Goal: Task Accomplishment & Management: Use online tool/utility

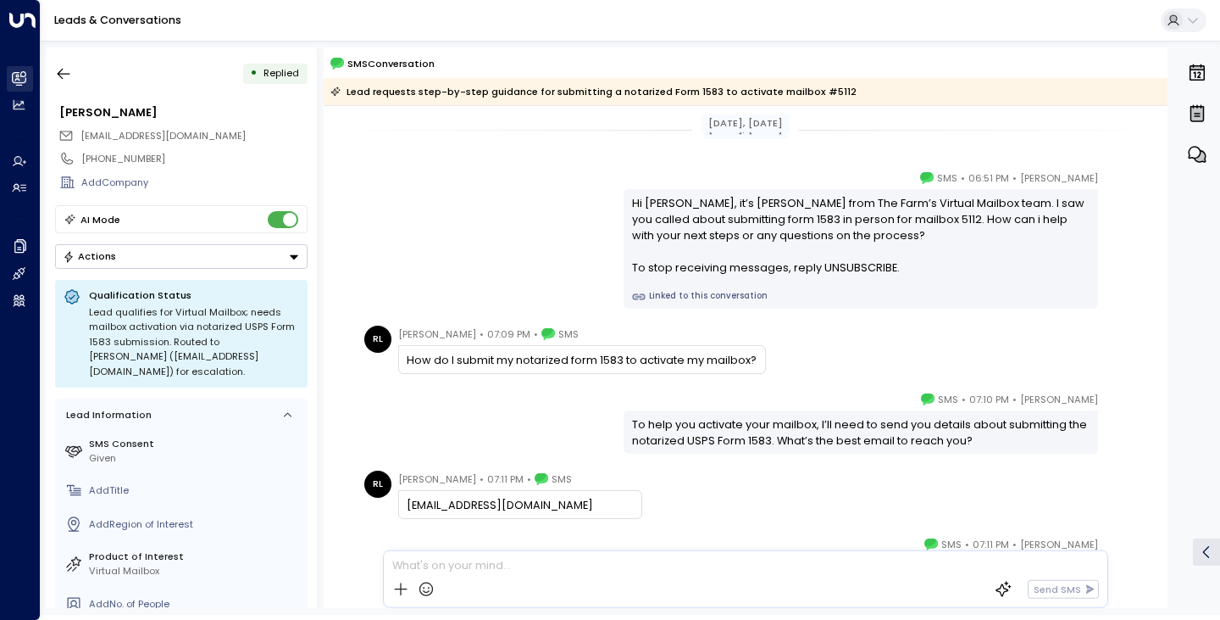
scroll to position [212, 0]
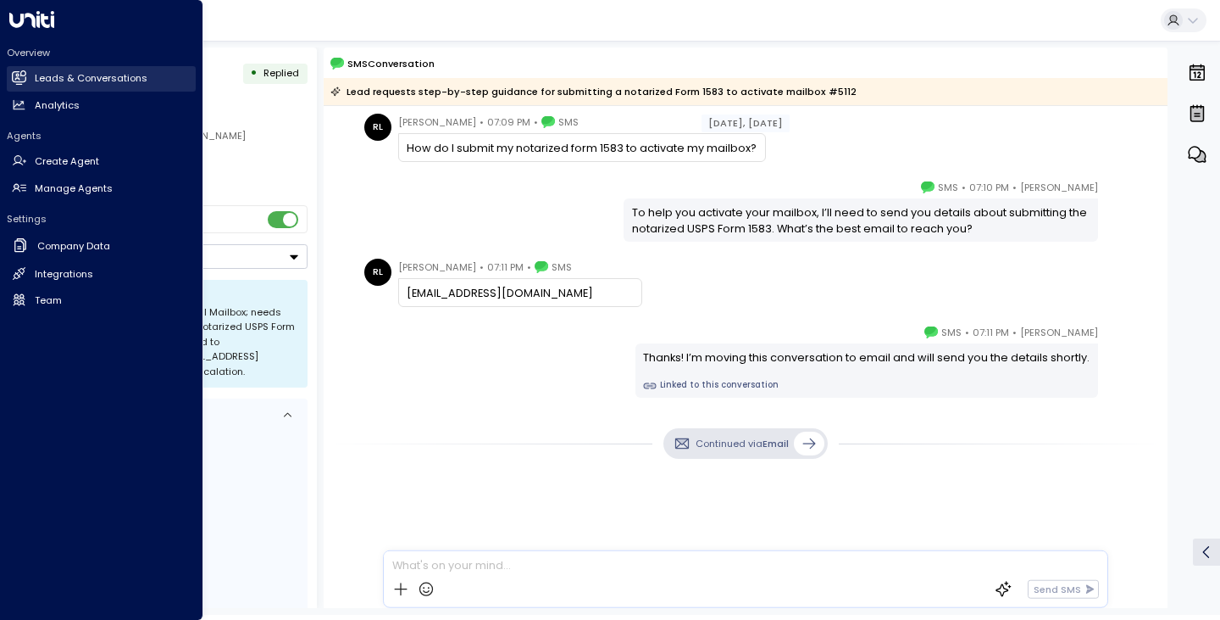
click at [25, 70] on icon at bounding box center [19, 77] width 14 height 14
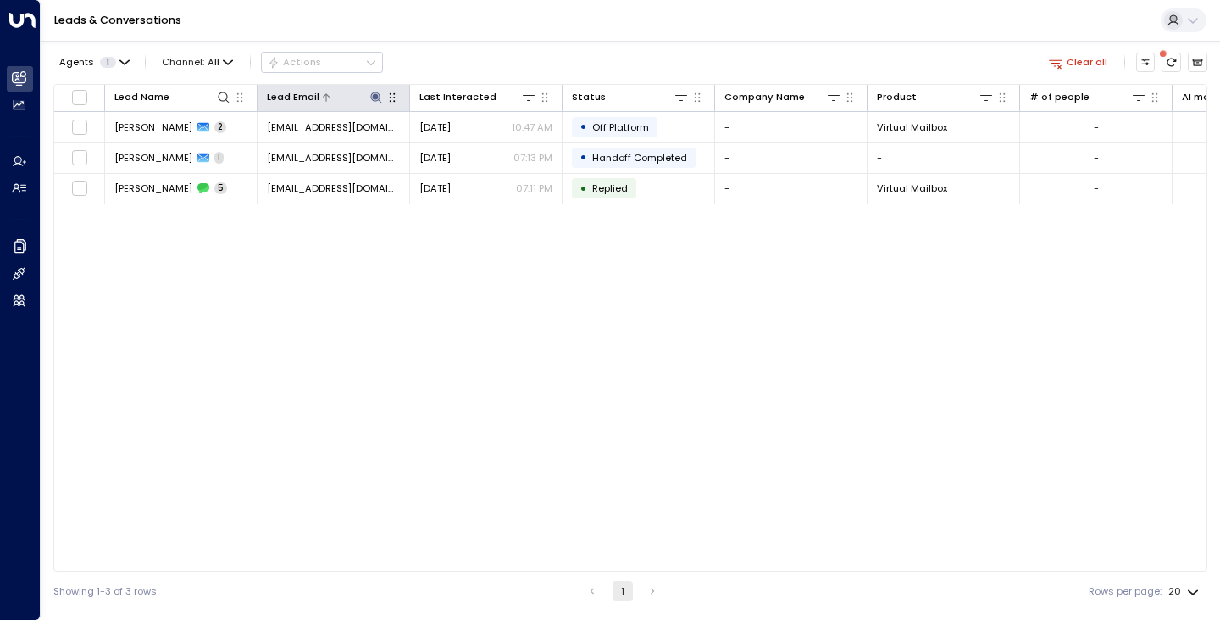
click at [373, 94] on icon at bounding box center [377, 98] width 14 height 14
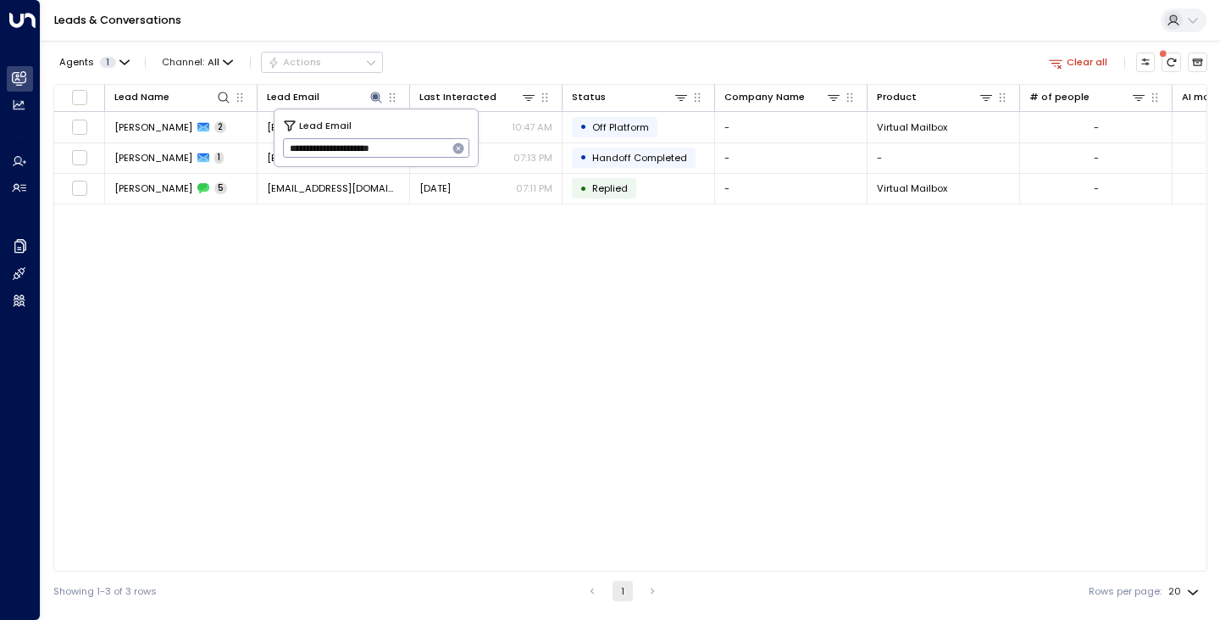
click at [461, 145] on icon "button" at bounding box center [458, 148] width 11 height 11
click at [407, 137] on input "text" at bounding box center [376, 149] width 187 height 28
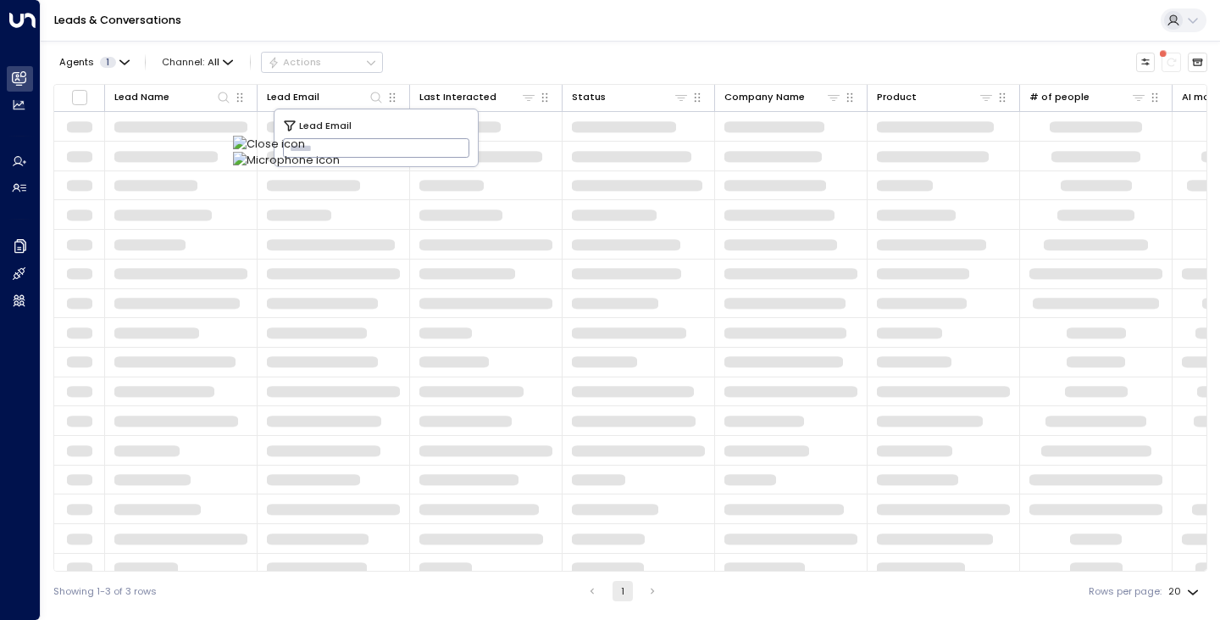
type input "**********"
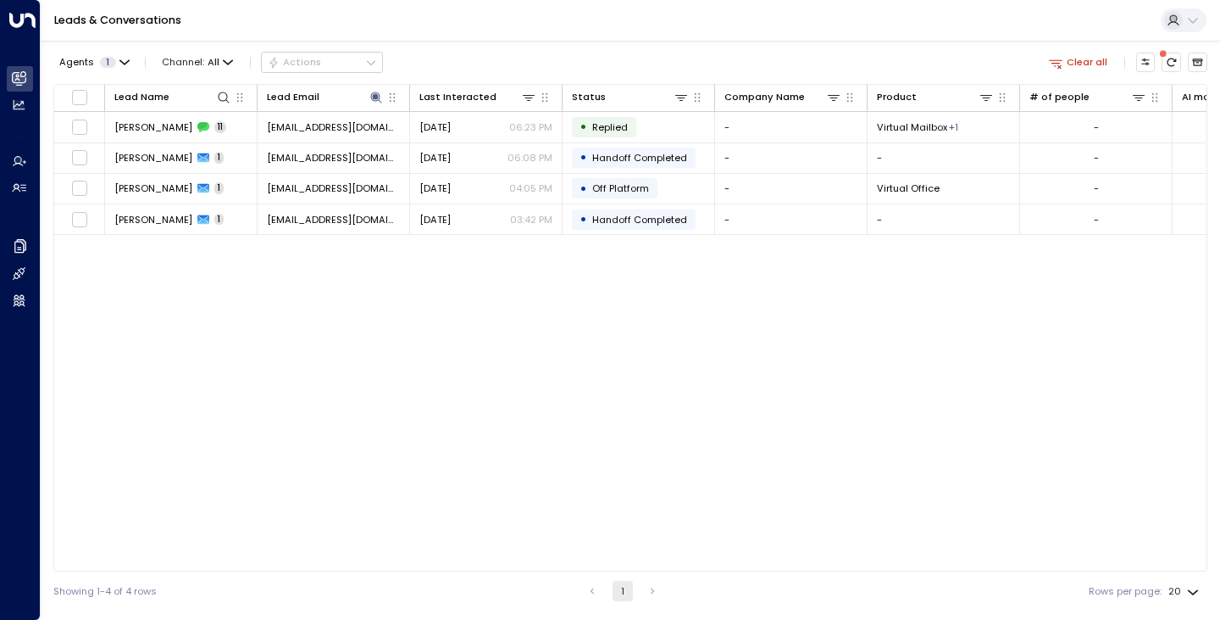
click at [492, 38] on div "Leads & Conversations" at bounding box center [631, 21] width 1180 height 42
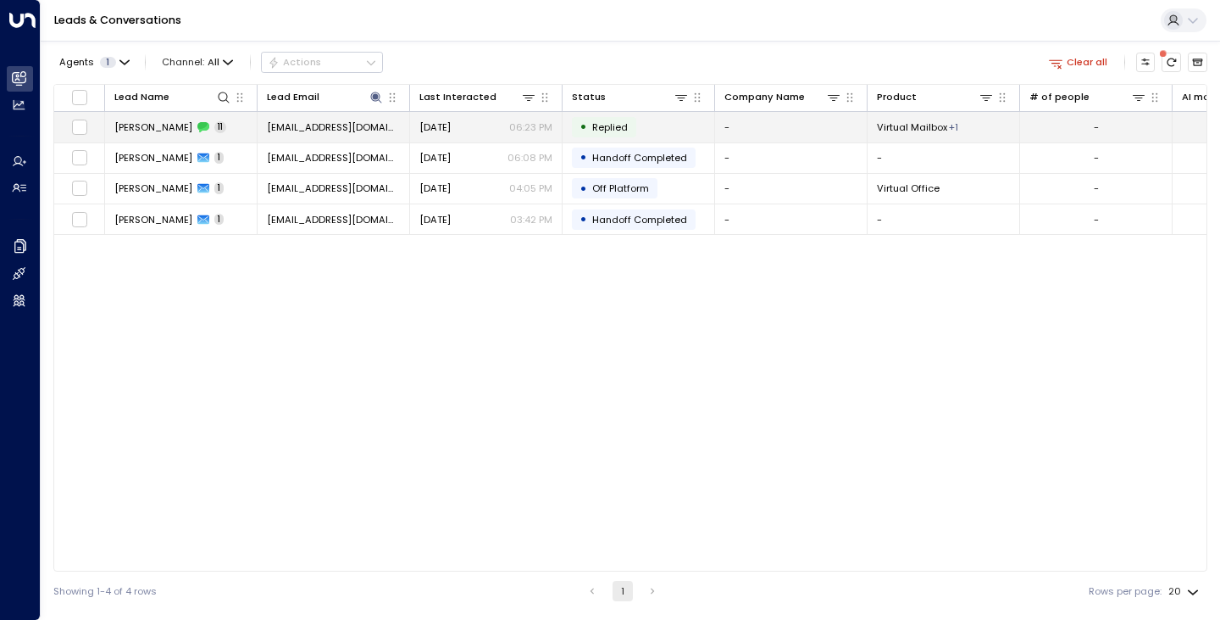
click at [134, 132] on span "[PERSON_NAME]" at bounding box center [153, 127] width 78 height 14
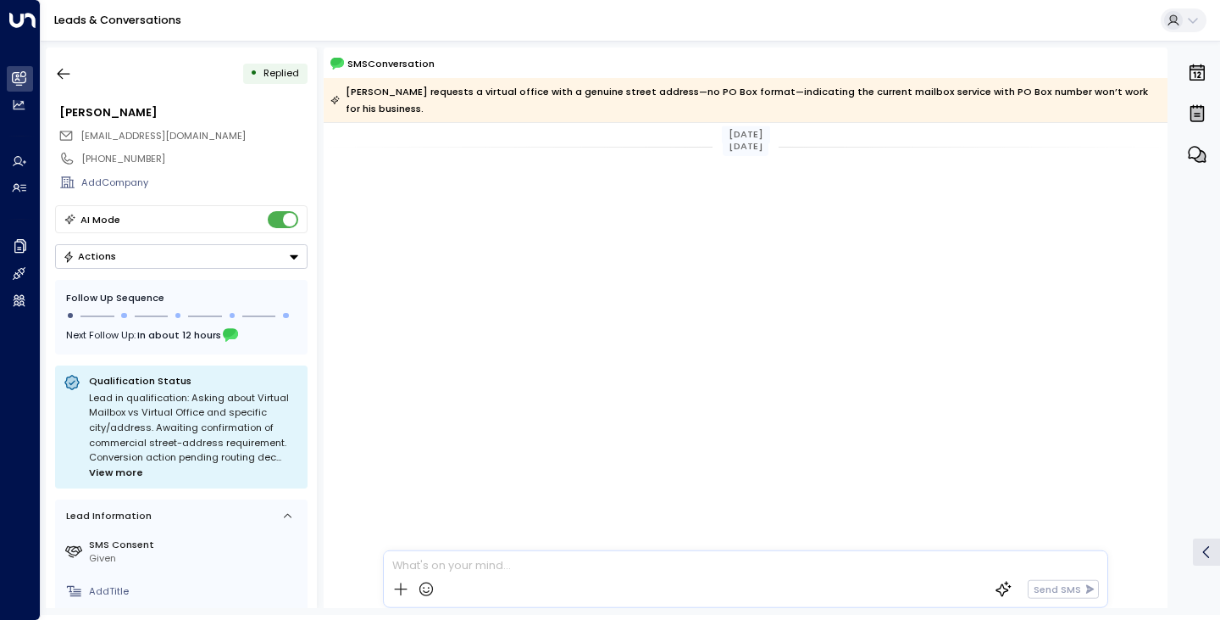
scroll to position [555, 0]
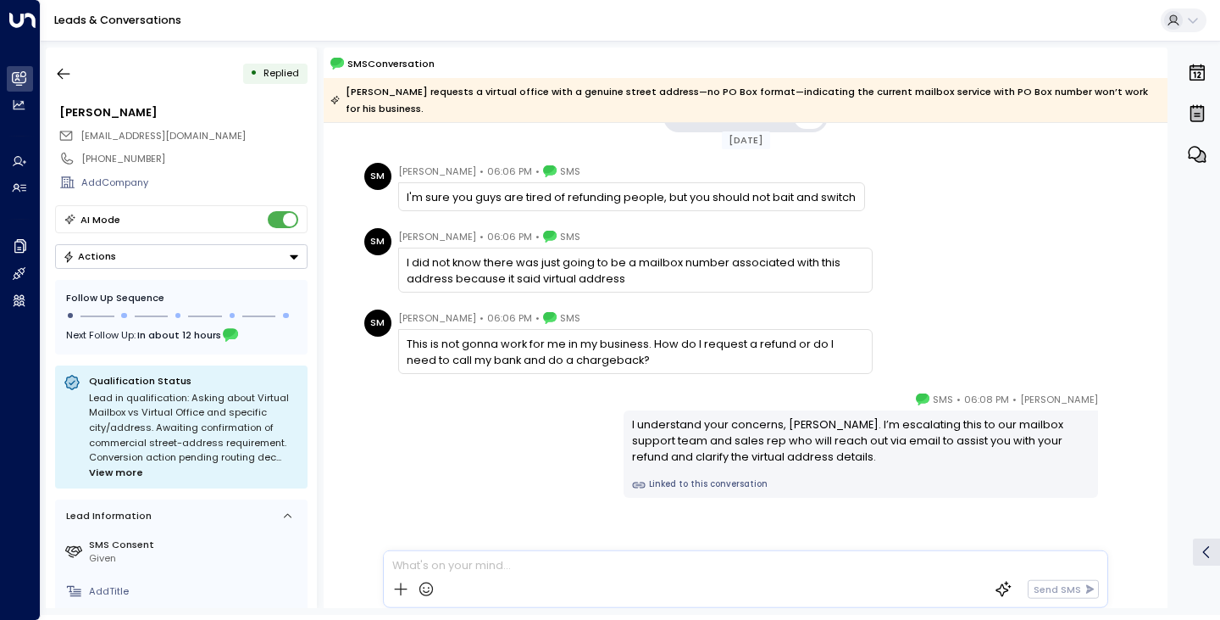
click at [414, 443] on div "[PERSON_NAME] • 06:08 PM • SMS I understand your concerns, [PERSON_NAME]. I’m e…" at bounding box center [745, 444] width 773 height 107
click at [407, 448] on div "[PERSON_NAME] • 06:08 PM • SMS I understand your concerns, [PERSON_NAME]. I’m e…" at bounding box center [745, 444] width 773 height 107
click at [464, 450] on div "[PERSON_NAME] • 06:08 PM • SMS I understand your concerns, [PERSON_NAME]. I’m e…" at bounding box center [745, 444] width 773 height 107
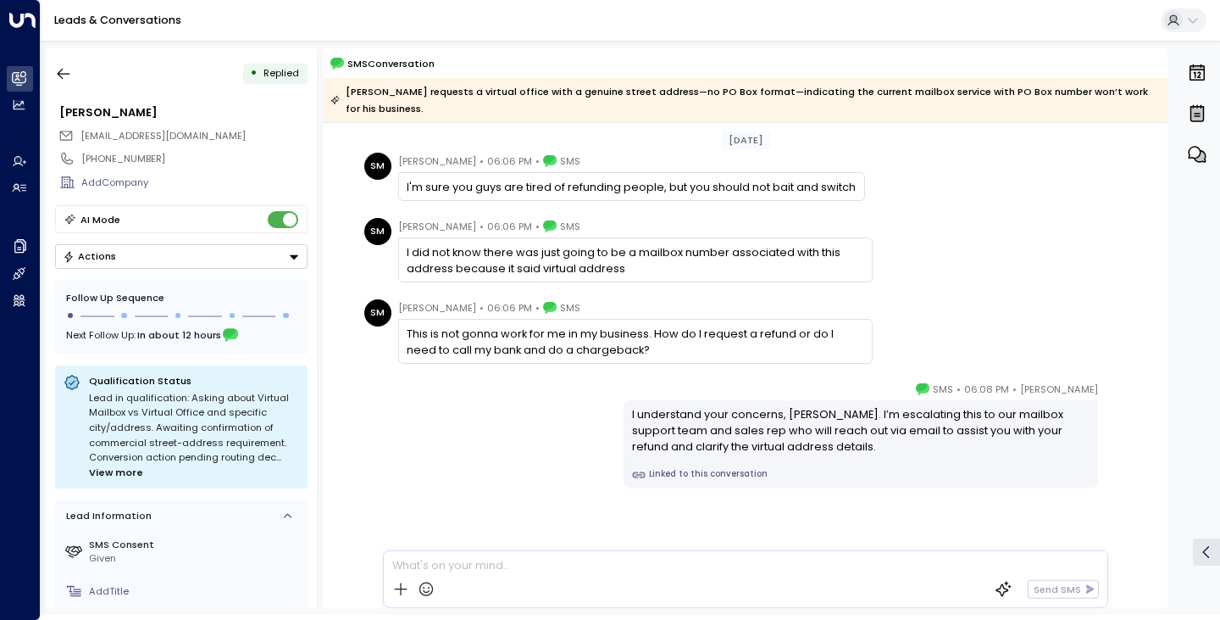
scroll to position [581, 0]
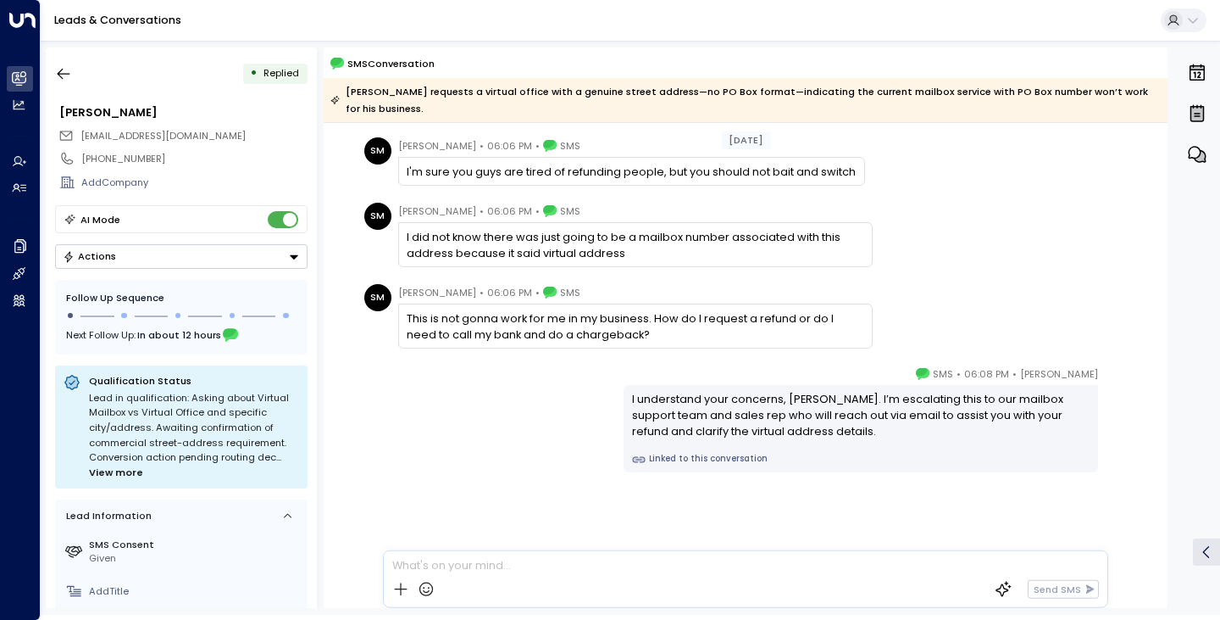
click at [407, 392] on div "[PERSON_NAME] • 06:08 PM • SMS I understand your concerns, [PERSON_NAME]. I’m e…" at bounding box center [745, 418] width 773 height 107
drag, startPoint x: 459, startPoint y: 295, endPoint x: 397, endPoint y: 290, distance: 62.1
click at [398, 290] on div "[PERSON_NAME] • 06:06 PM • SMS" at bounding box center [489, 292] width 182 height 17
copy span "[PERSON_NAME]"
click at [436, 464] on div "[PERSON_NAME] • 06:08 PM • SMS I understand your concerns, [PERSON_NAME]. I’m e…" at bounding box center [745, 418] width 773 height 107
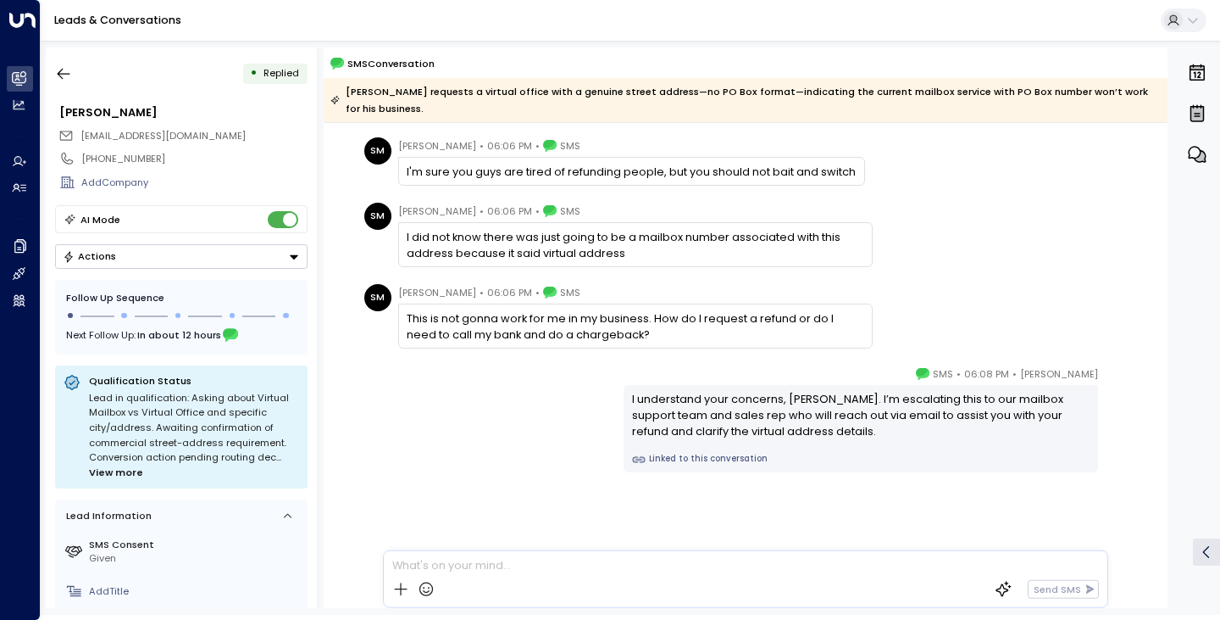
click at [436, 459] on div "[PERSON_NAME] • 06:08 PM • SMS I understand your concerns, [PERSON_NAME]. I’m e…" at bounding box center [745, 418] width 773 height 107
click at [65, 71] on icon "button" at bounding box center [63, 73] width 17 height 17
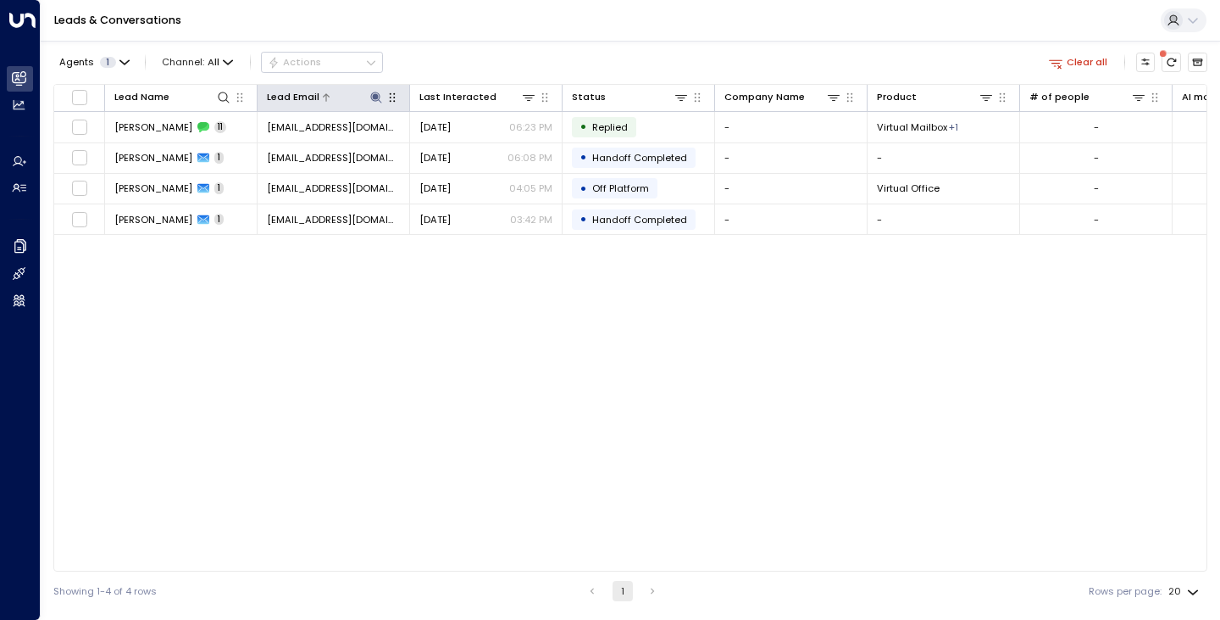
click at [367, 92] on div at bounding box center [352, 97] width 64 height 16
click at [372, 99] on icon at bounding box center [375, 97] width 11 height 11
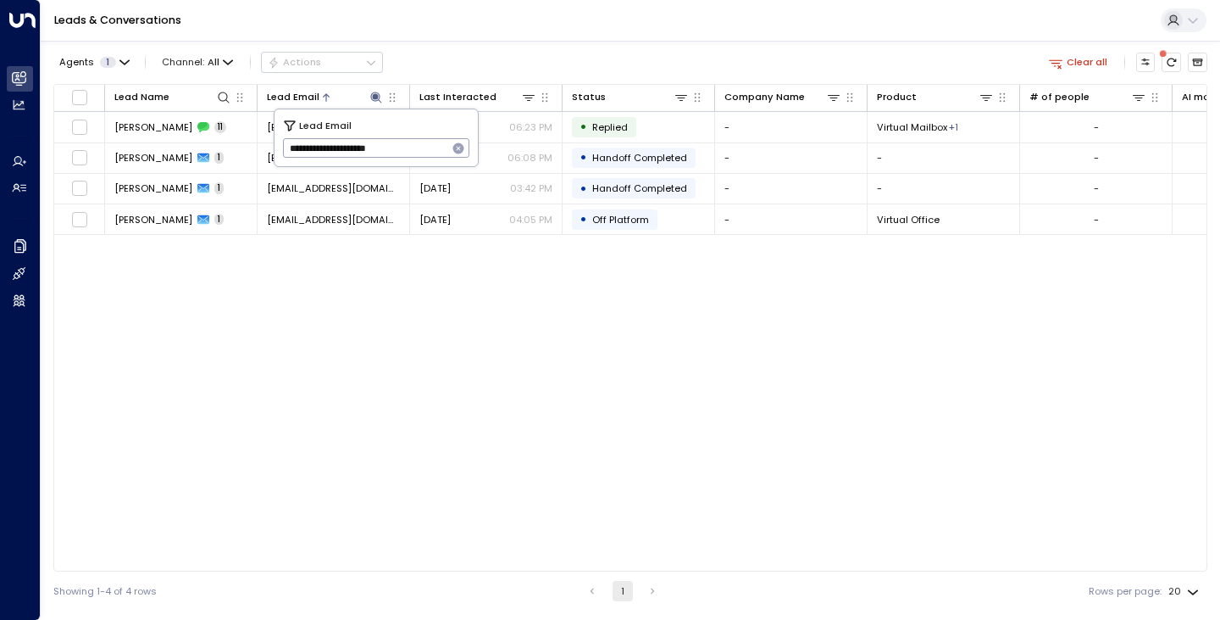
click at [459, 148] on icon "button" at bounding box center [458, 148] width 11 height 11
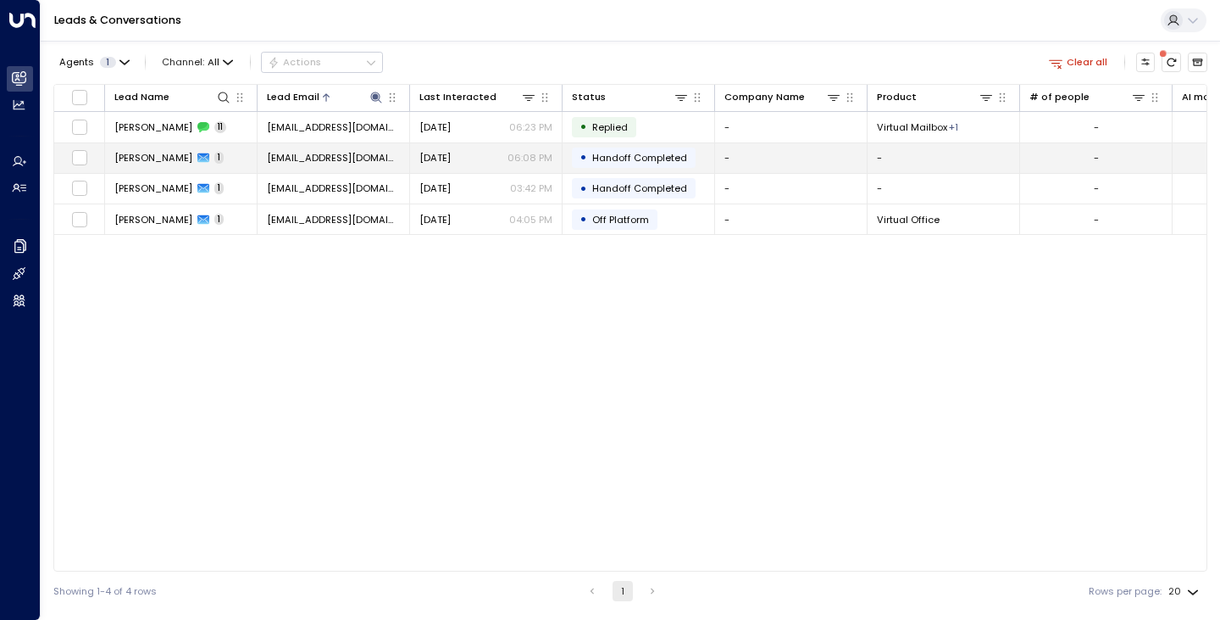
click at [153, 150] on td "[PERSON_NAME] 1" at bounding box center [181, 158] width 153 height 30
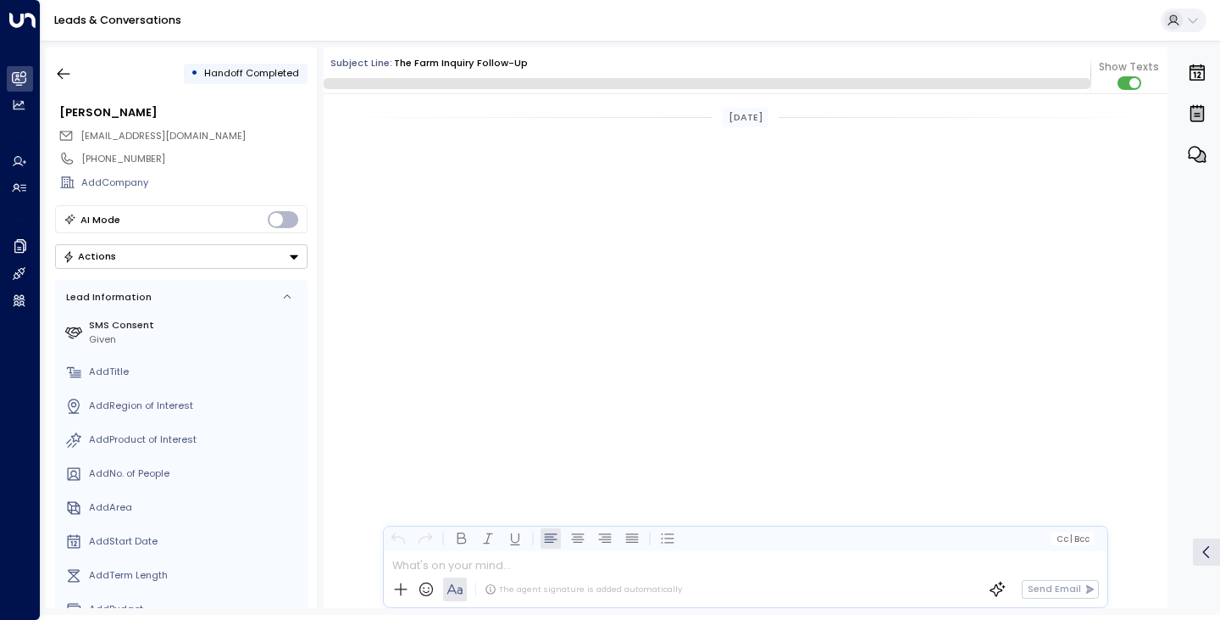
scroll to position [2551, 0]
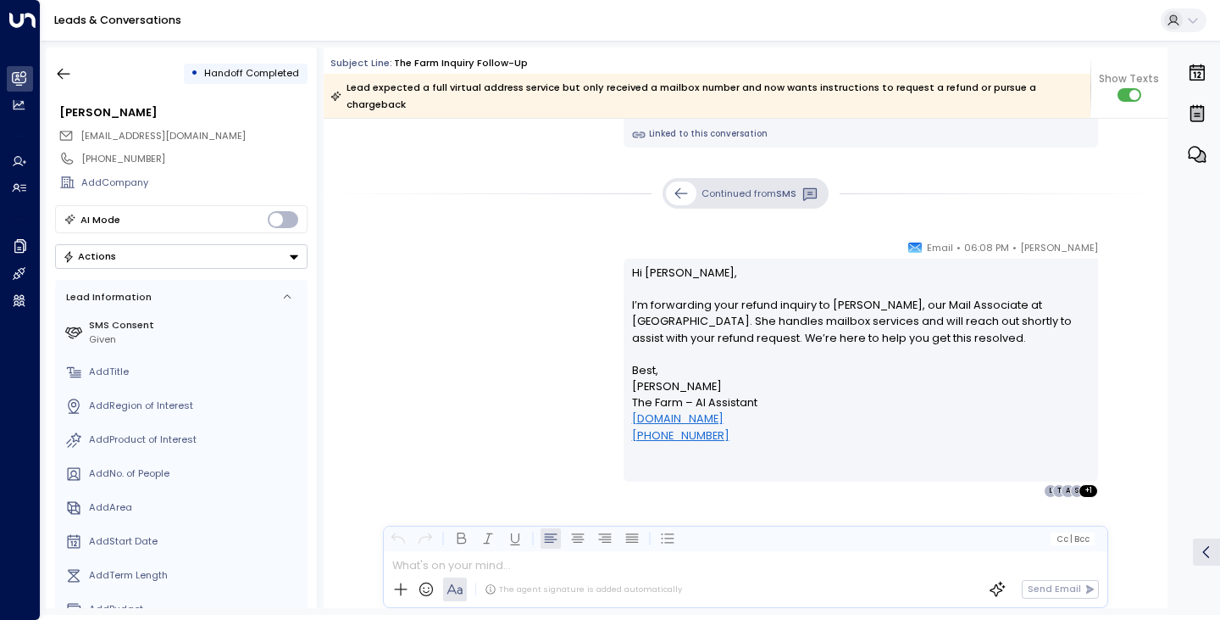
click at [431, 282] on div "[PERSON_NAME] • 06:08 PM • Email Hi [PERSON_NAME], I’m forwarding your refund i…" at bounding box center [745, 368] width 773 height 258
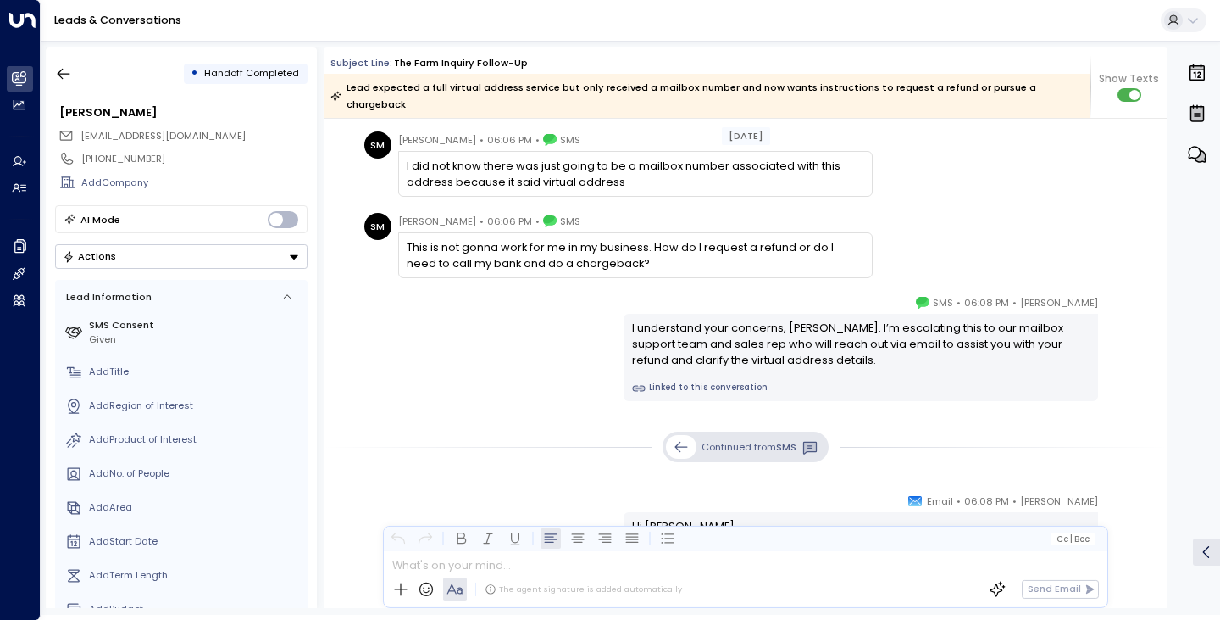
scroll to position [752, 0]
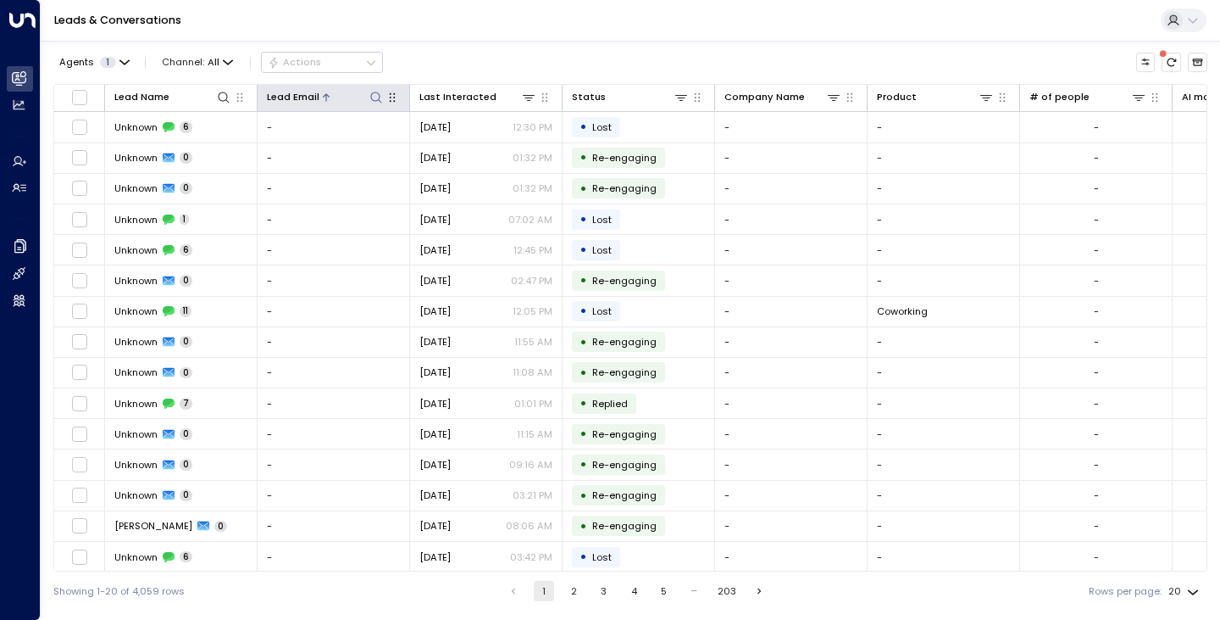
click at [375, 97] on icon at bounding box center [377, 98] width 14 height 14
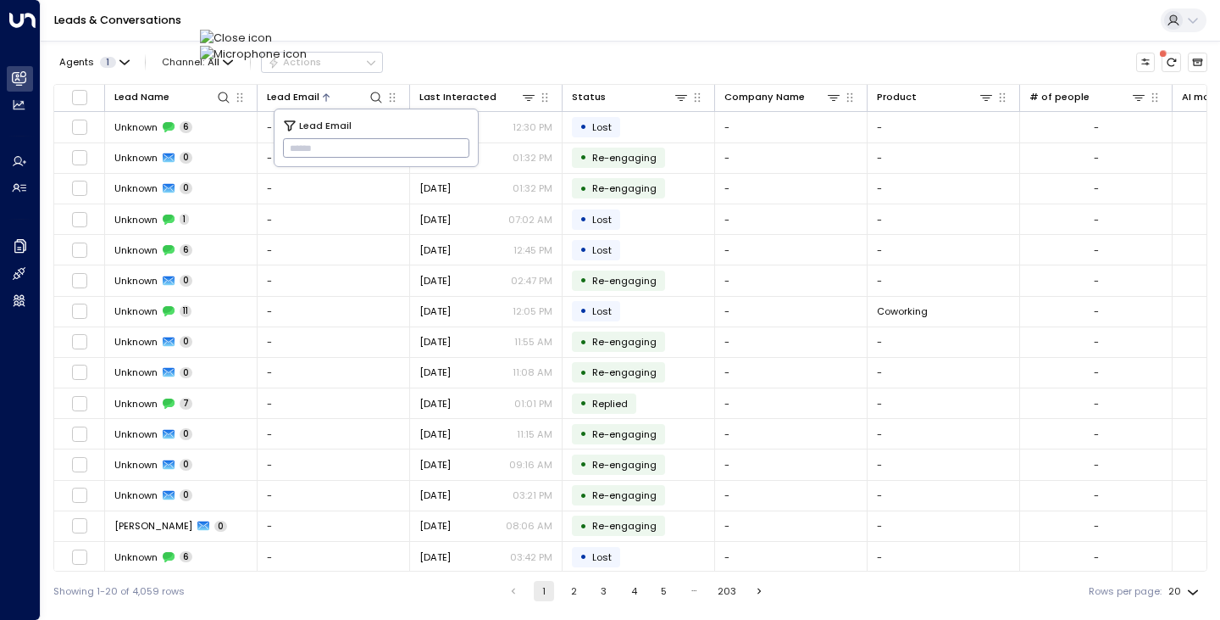
type input "**********"
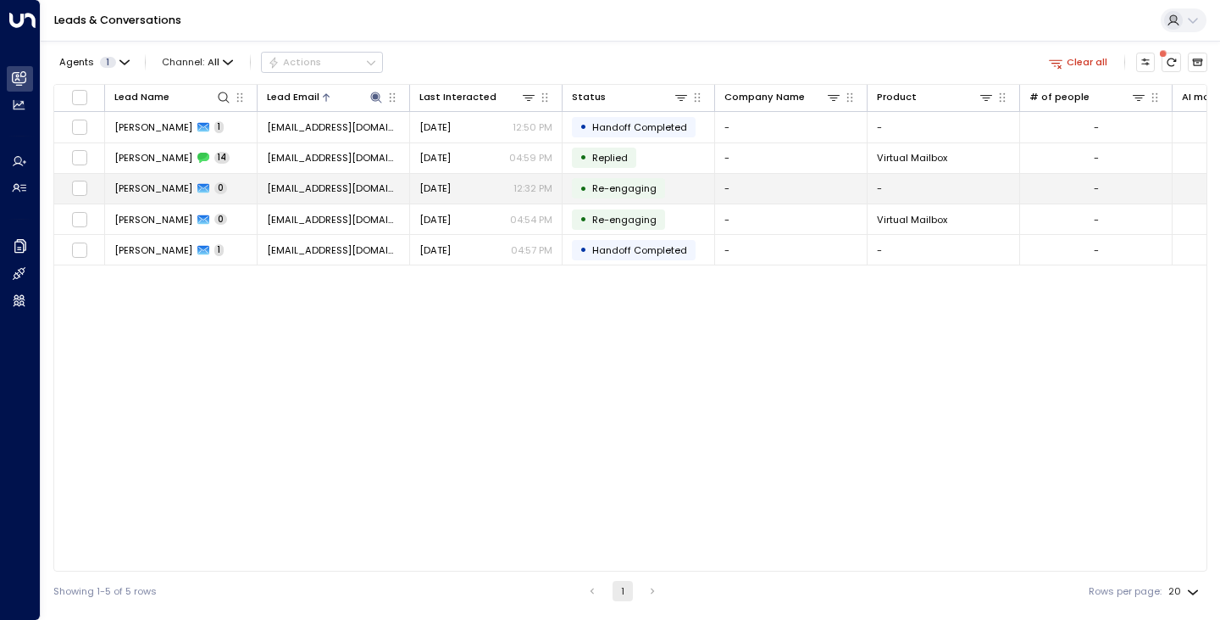
drag, startPoint x: 198, startPoint y: 386, endPoint x: 135, endPoint y: 175, distance: 221.2
click at [135, 175] on div "Lead Name Lead Email Last Interacted Status Company Name Product # of people AI…" at bounding box center [630, 327] width 1154 height 487
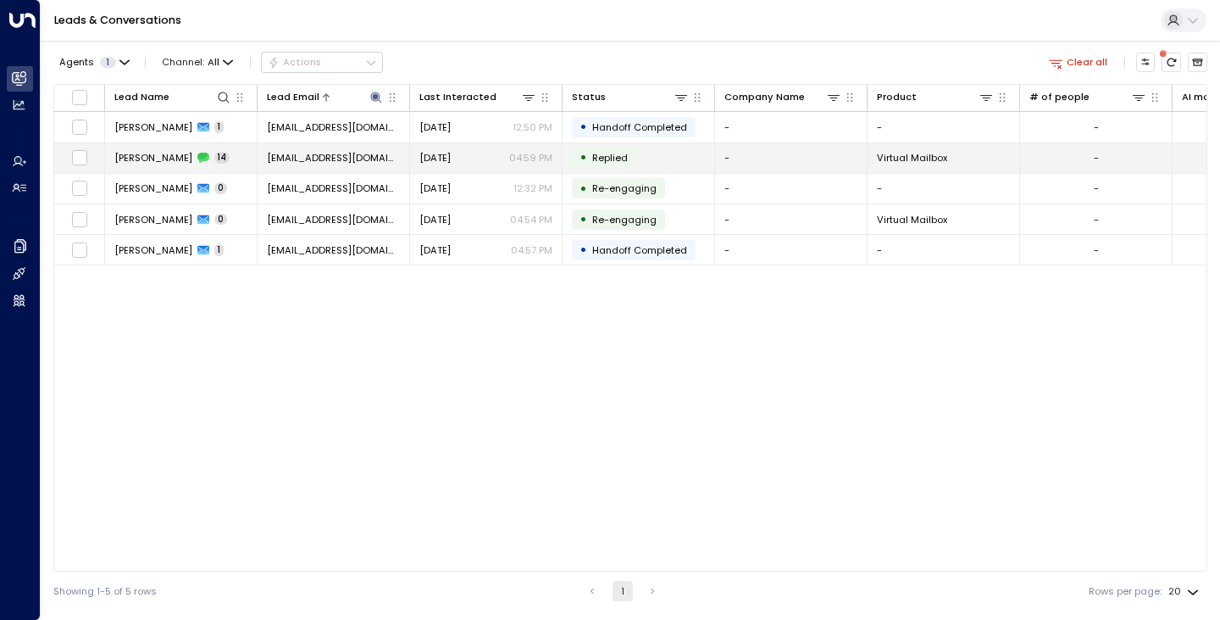
click at [134, 166] on td "[PERSON_NAME] 14" at bounding box center [181, 158] width 153 height 30
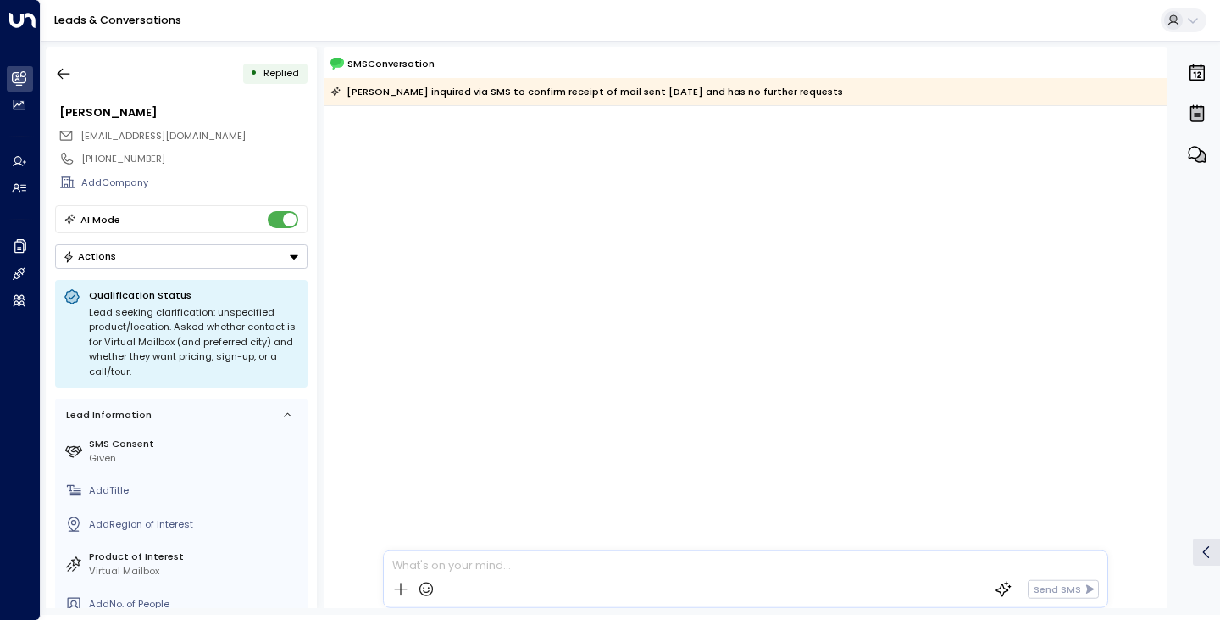
scroll to position [2087, 0]
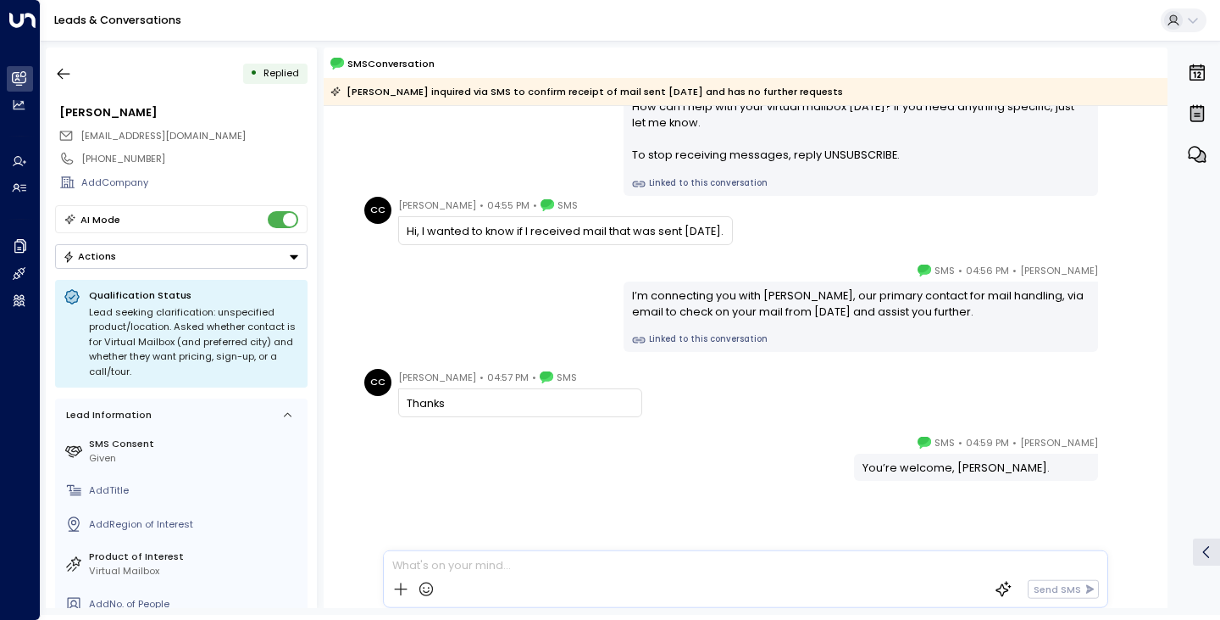
click at [324, 303] on div "[PERSON_NAME] • 04:56 PM • SMS I’m connecting you with [PERSON_NAME], our prima…" at bounding box center [746, 307] width 844 height 90
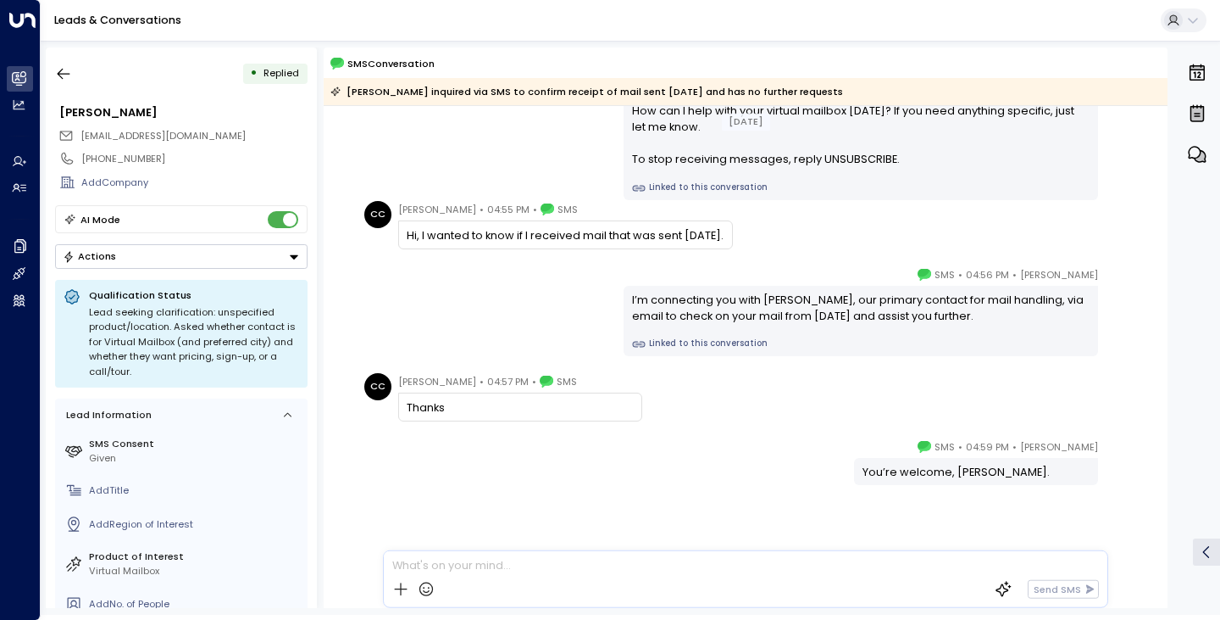
scroll to position [981, 0]
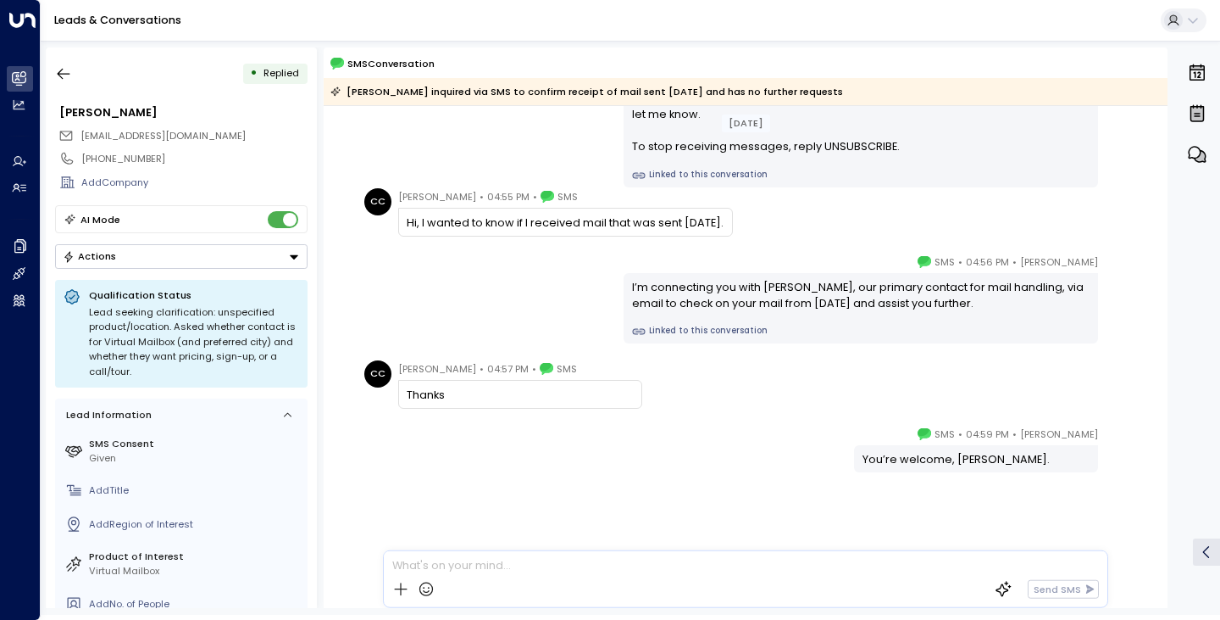
click at [514, 275] on div "[PERSON_NAME] • 04:56 PM • SMS I’m connecting you with [PERSON_NAME], our prima…" at bounding box center [745, 298] width 773 height 90
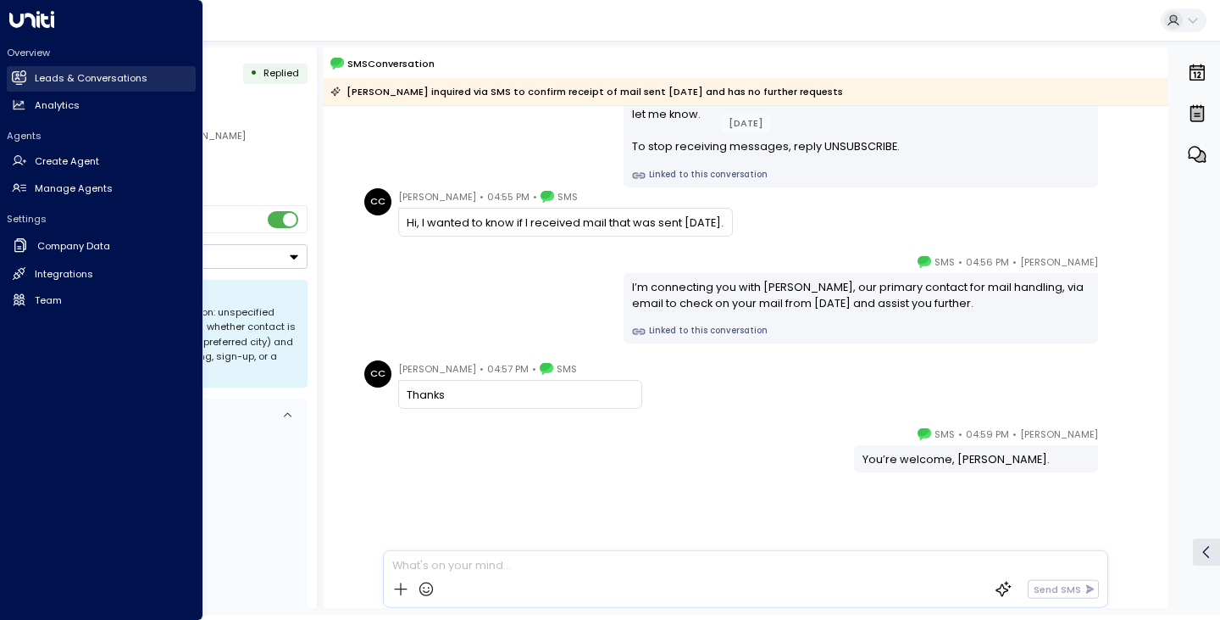
click at [85, 85] on h2 "Leads & Conversations" at bounding box center [91, 78] width 113 height 14
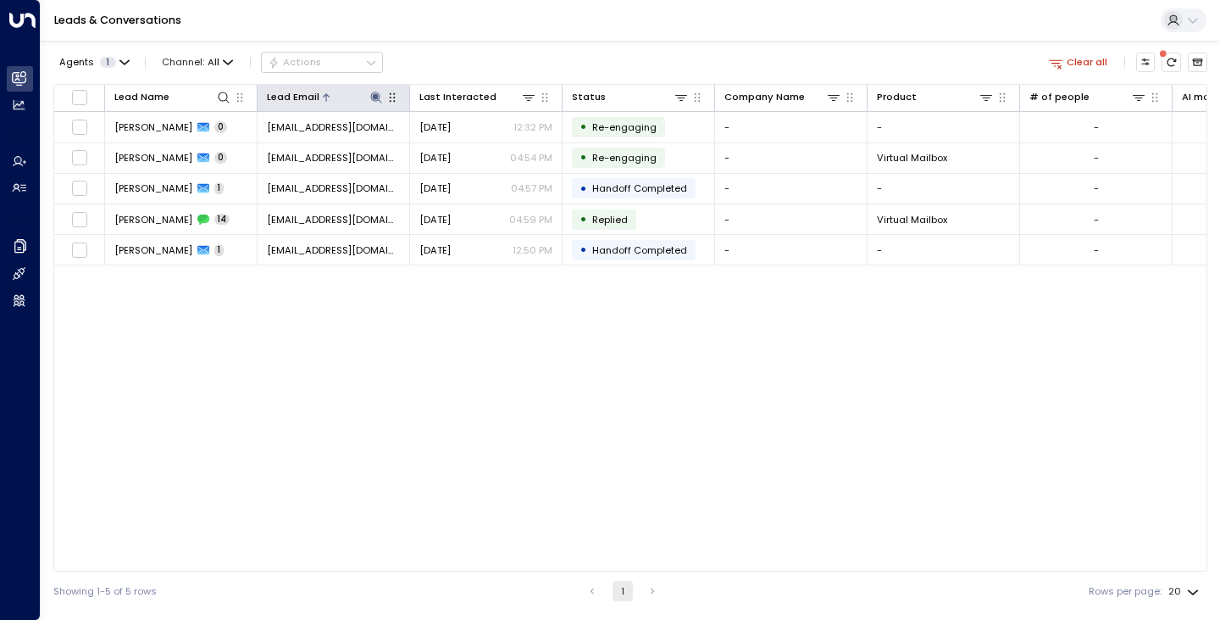
click at [376, 103] on icon at bounding box center [377, 98] width 14 height 14
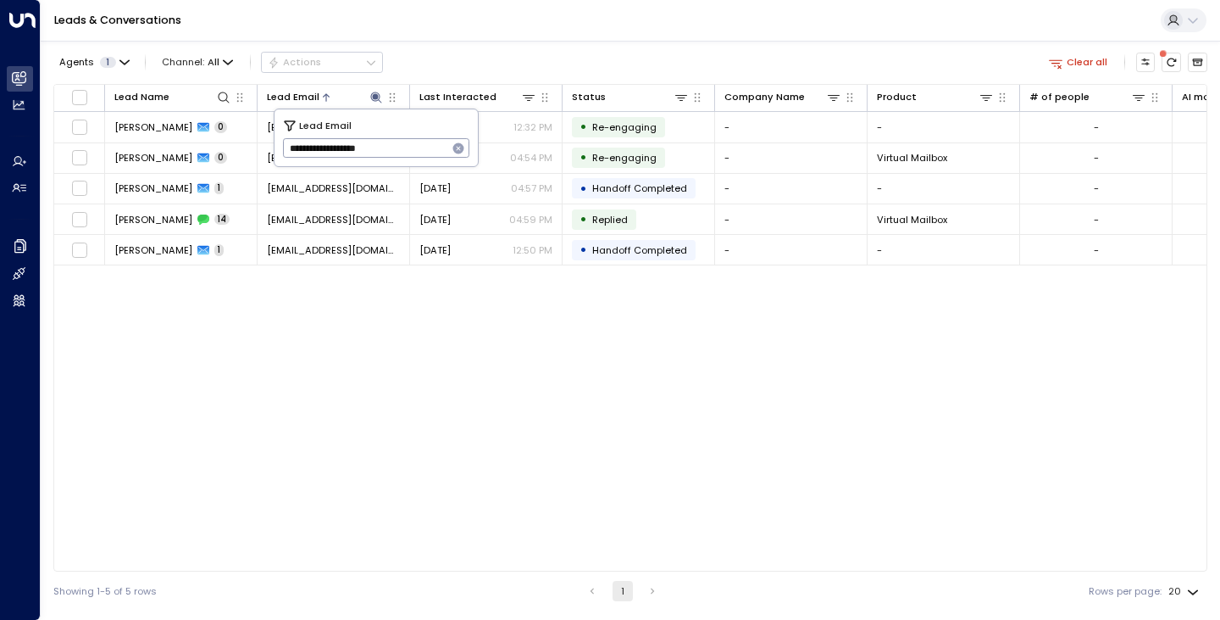
click at [459, 150] on icon "button" at bounding box center [458, 148] width 11 height 11
click at [438, 147] on input "text" at bounding box center [376, 149] width 187 height 28
paste input "**********"
type input "**********"
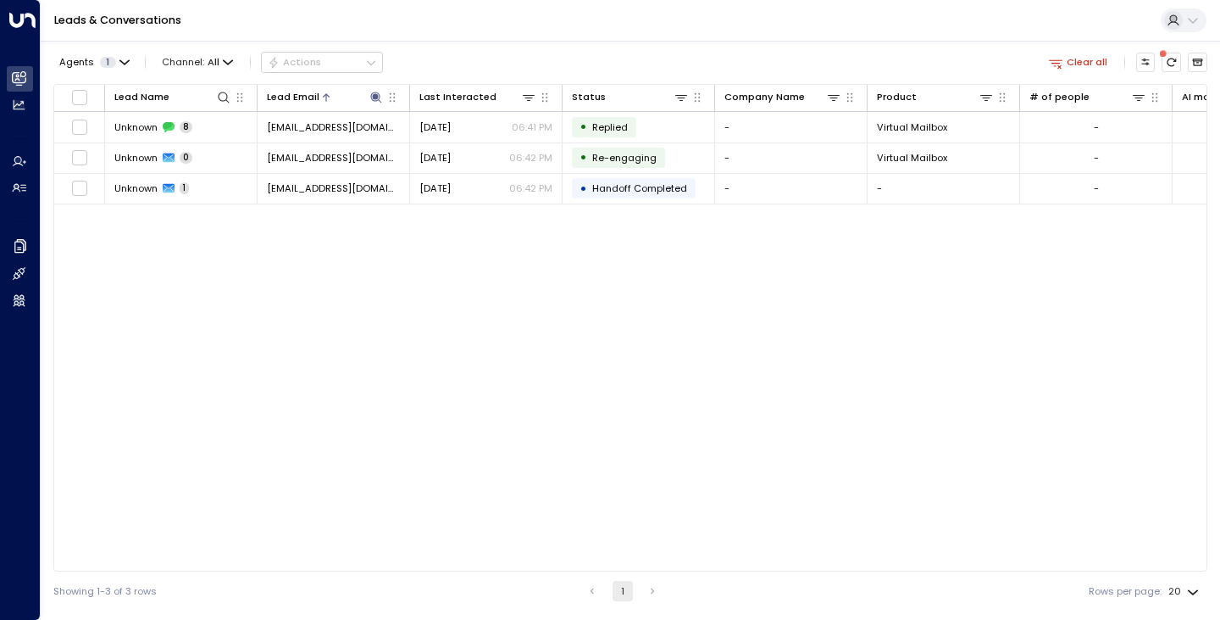
click at [180, 270] on div "Lead Name Lead Email Last Interacted Status Company Name Product # of people AI…" at bounding box center [630, 327] width 1154 height 487
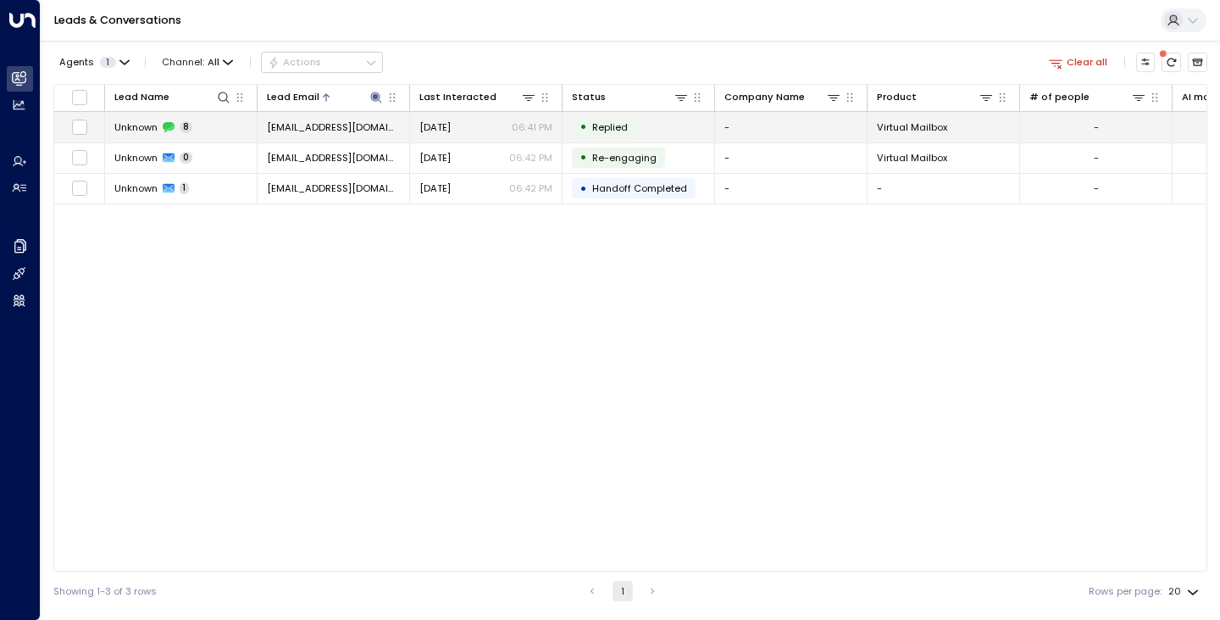
click at [127, 125] on span "Unknown" at bounding box center [135, 127] width 43 height 14
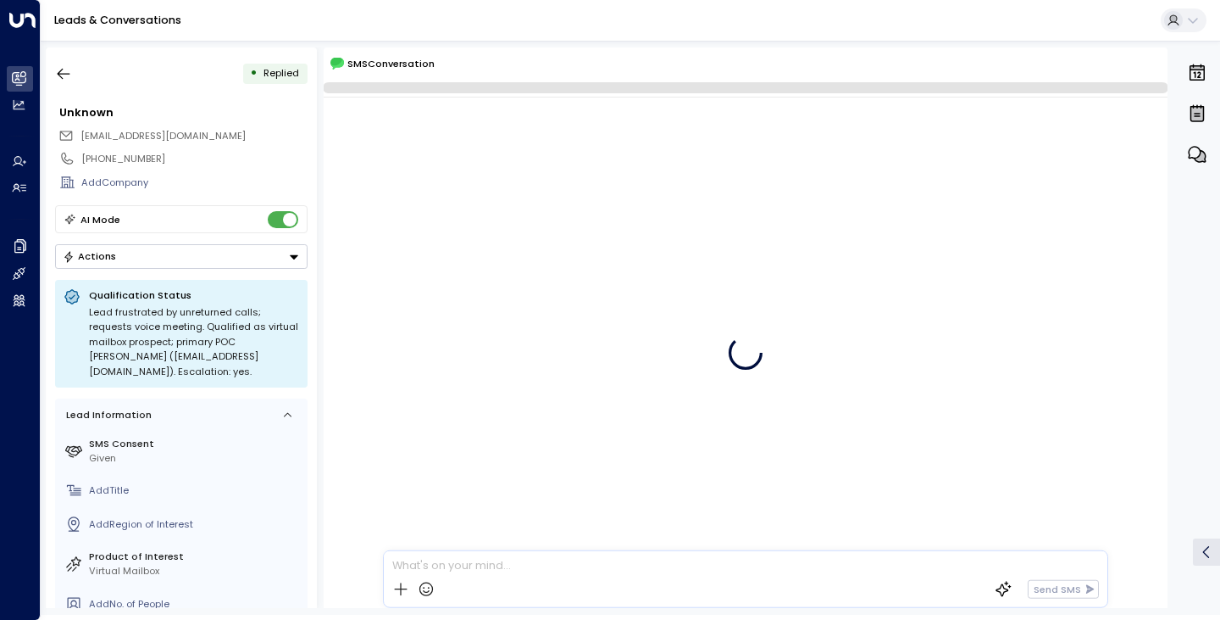
scroll to position [430, 0]
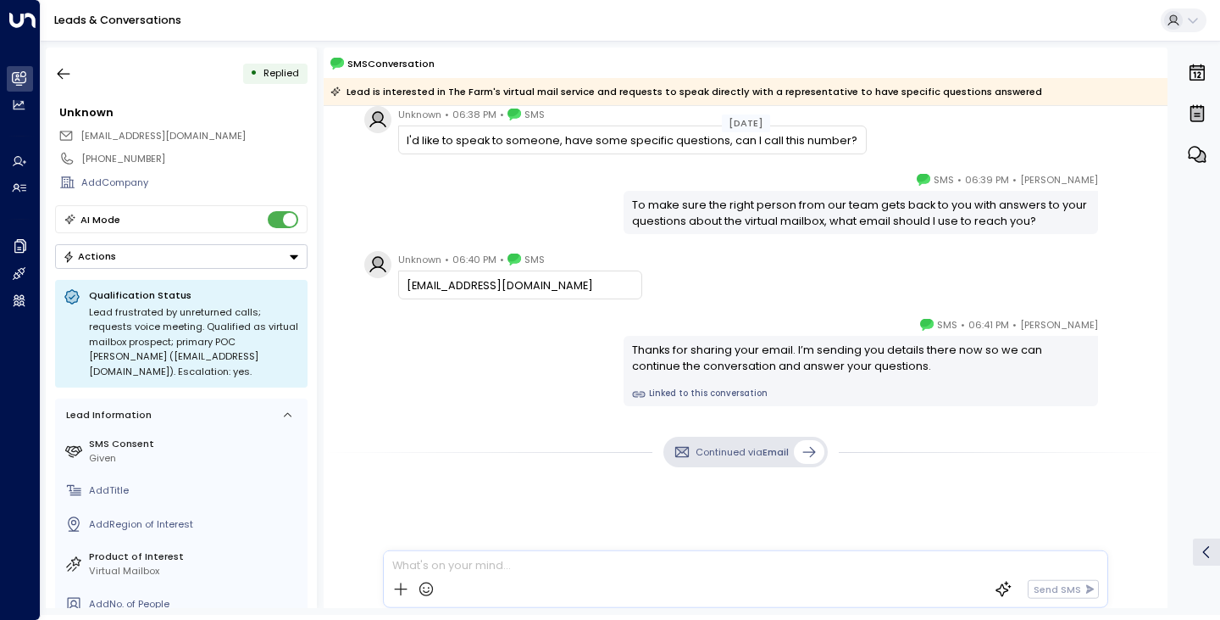
click at [398, 349] on div "[PERSON_NAME] • 06:41 PM • SMS Thanks for sharing your email. I’m sending you d…" at bounding box center [745, 361] width 773 height 90
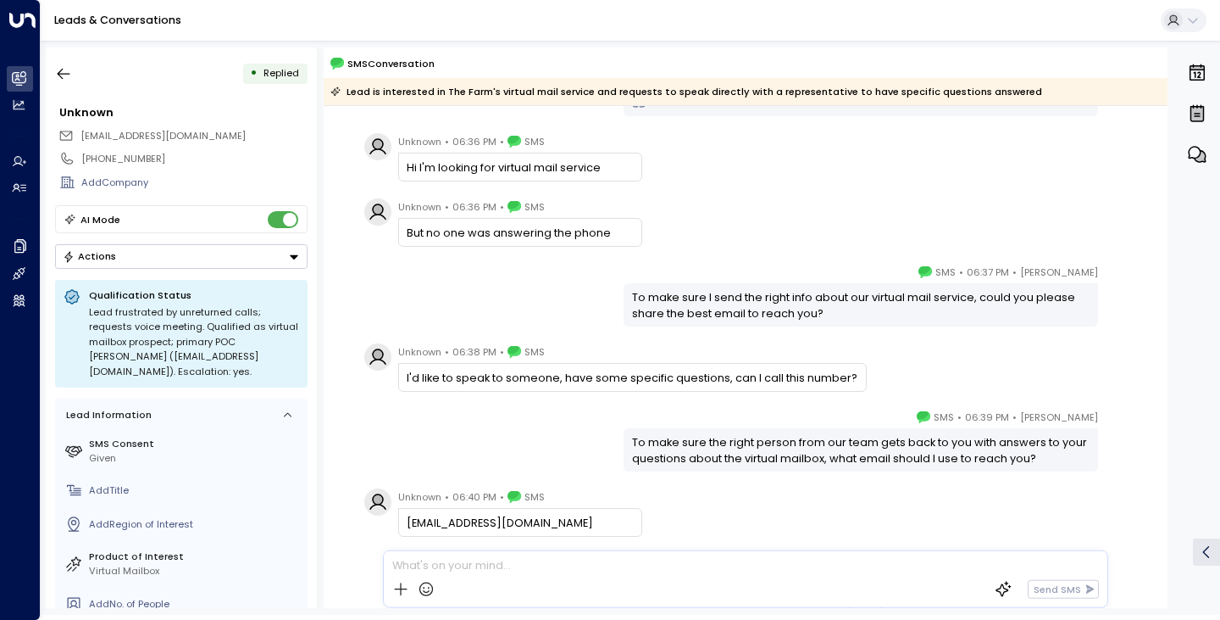
scroll to position [135, 0]
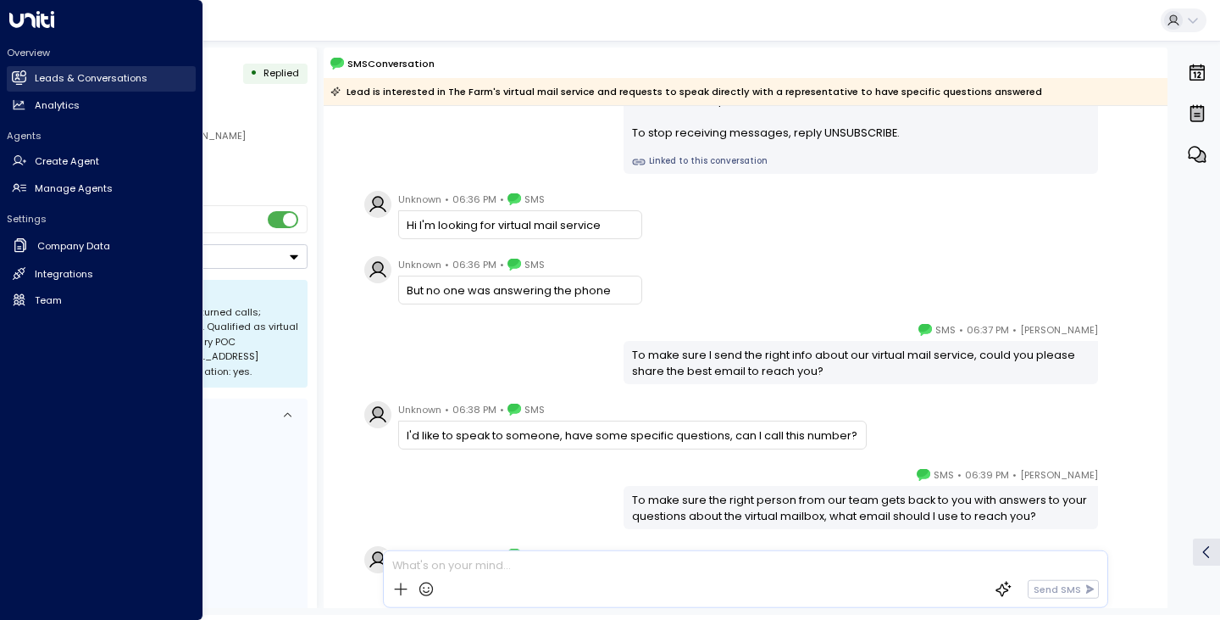
click at [53, 84] on h2 "Leads & Conversations" at bounding box center [91, 78] width 113 height 14
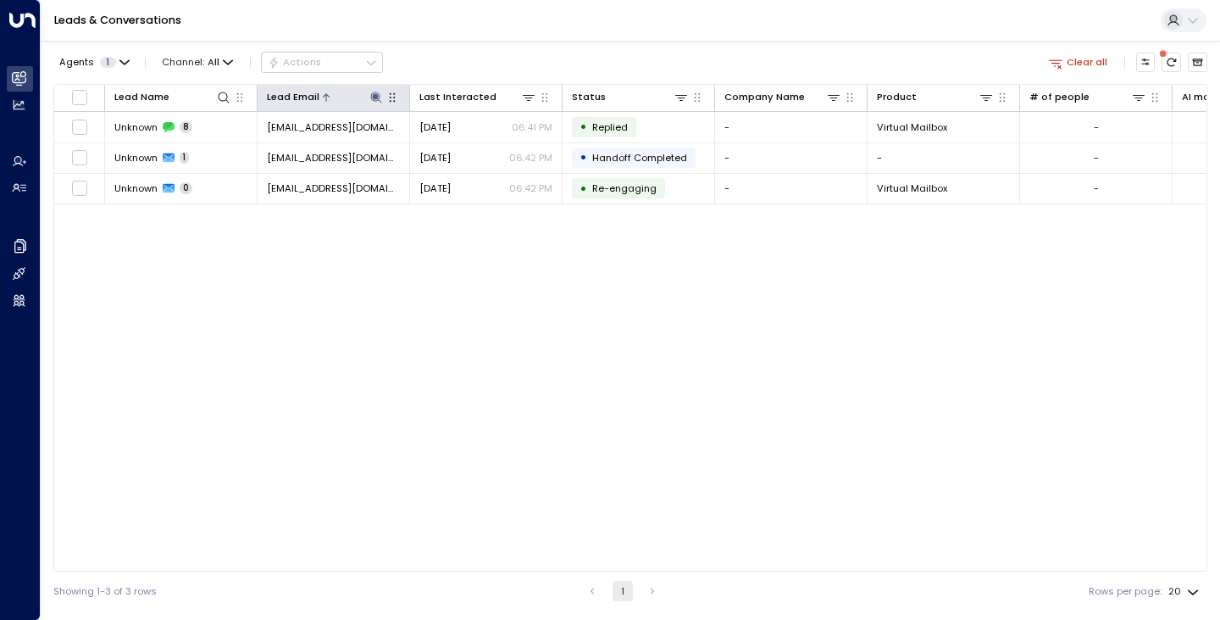
click at [375, 94] on icon at bounding box center [375, 97] width 11 height 11
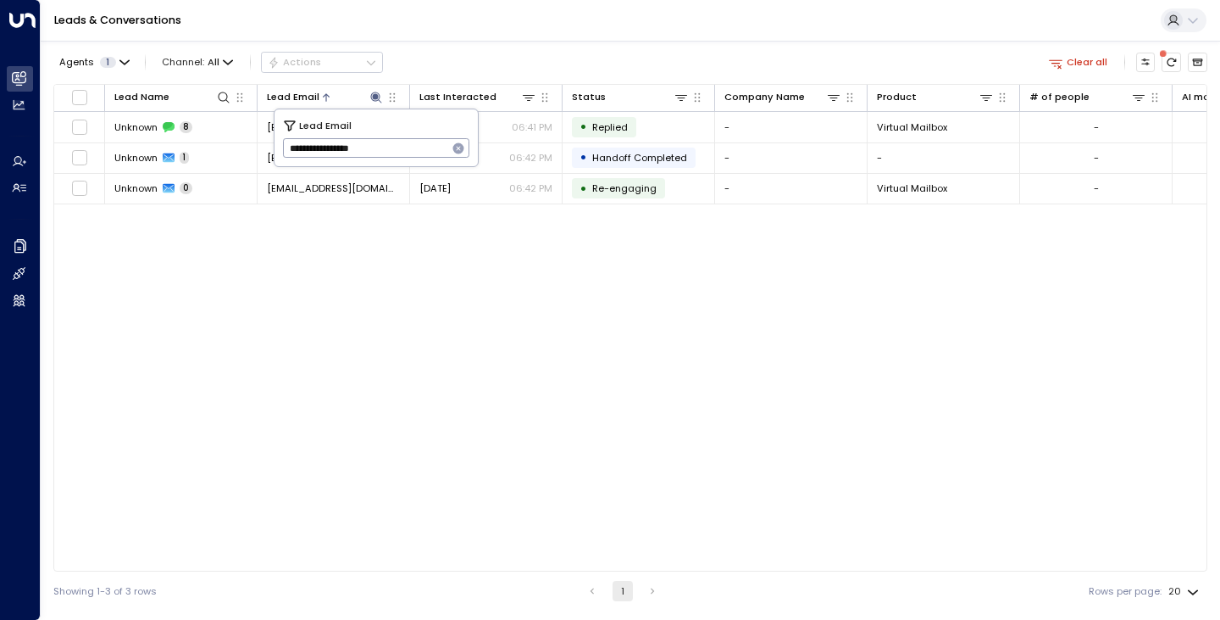
click at [461, 145] on icon "button" at bounding box center [458, 148] width 11 height 11
click at [432, 147] on input "text" at bounding box center [376, 149] width 187 height 28
paste input "**********"
type input "**********"
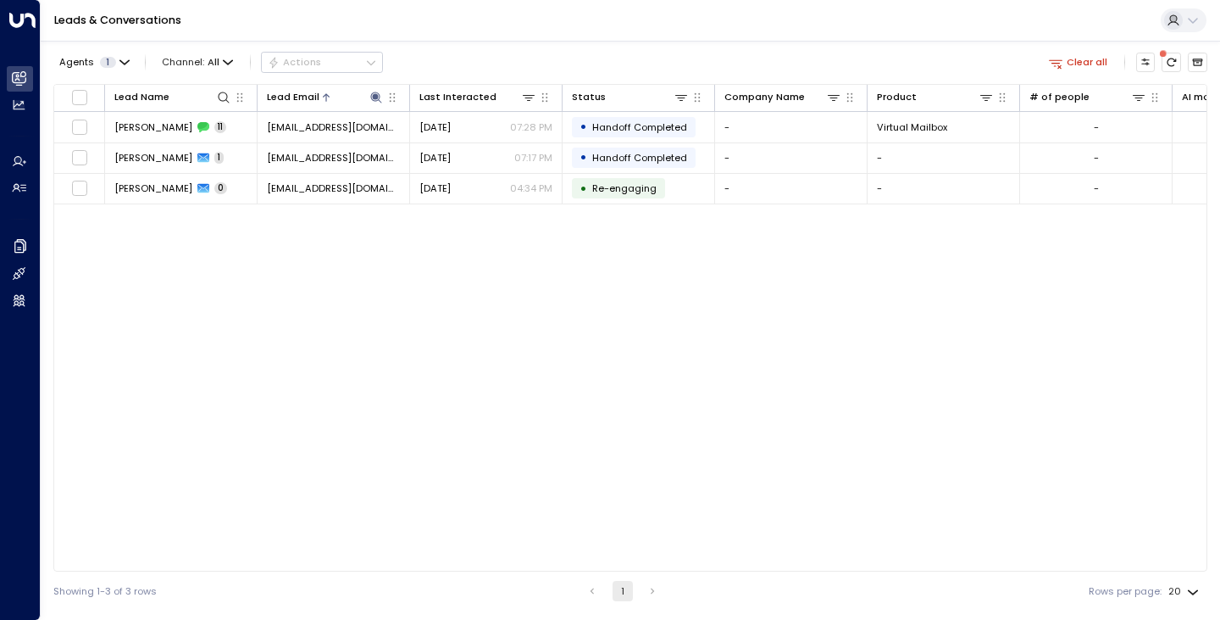
click at [192, 319] on div "Lead Name Lead Email Last Interacted Status Company Name Product # of people AI…" at bounding box center [630, 327] width 1154 height 487
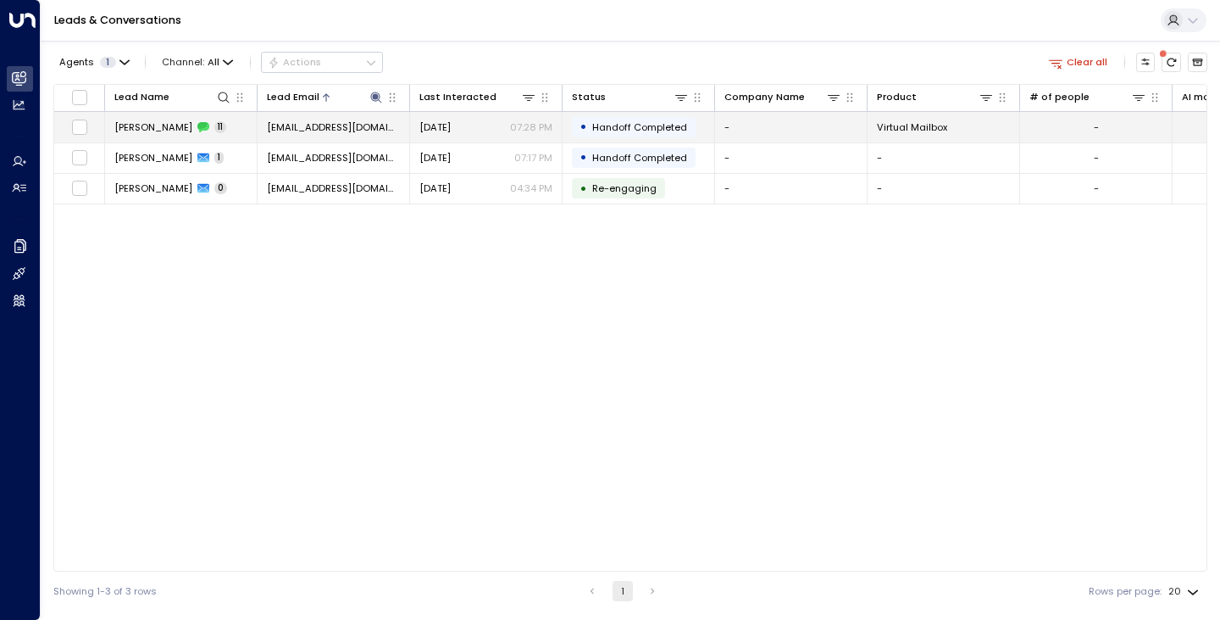
click at [149, 125] on span "[PERSON_NAME]" at bounding box center [153, 127] width 78 height 14
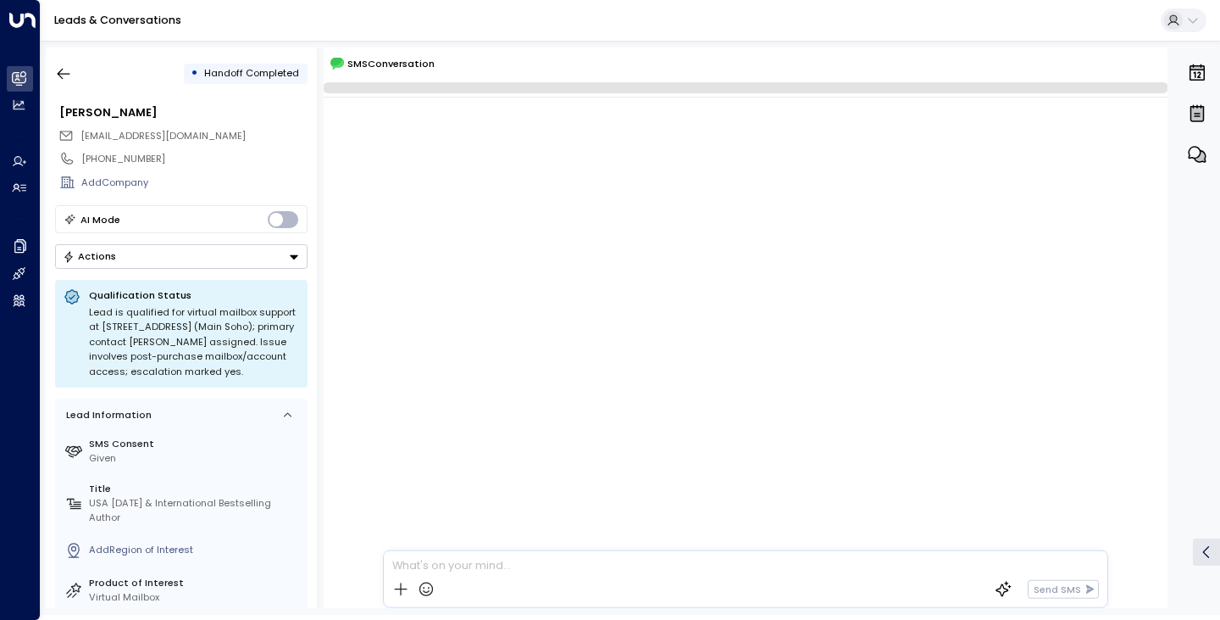
scroll to position [1147, 0]
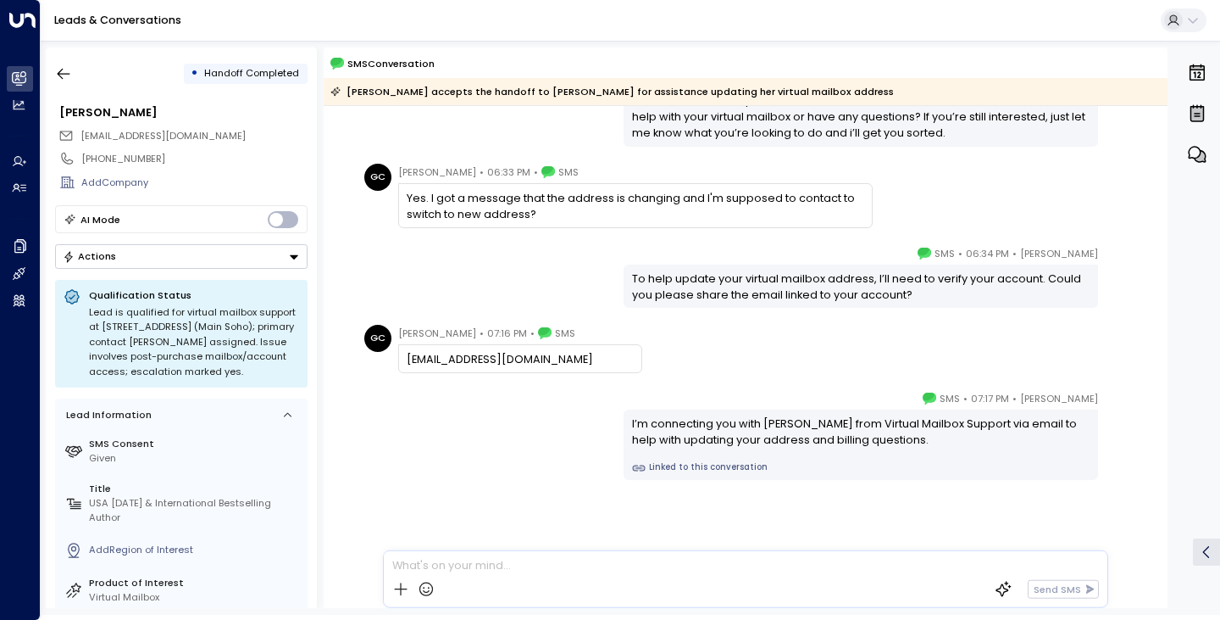
click at [395, 286] on div "[PERSON_NAME] • 06:34 PM • SMS To help update your virtual mailbox address, I’l…" at bounding box center [745, 276] width 773 height 63
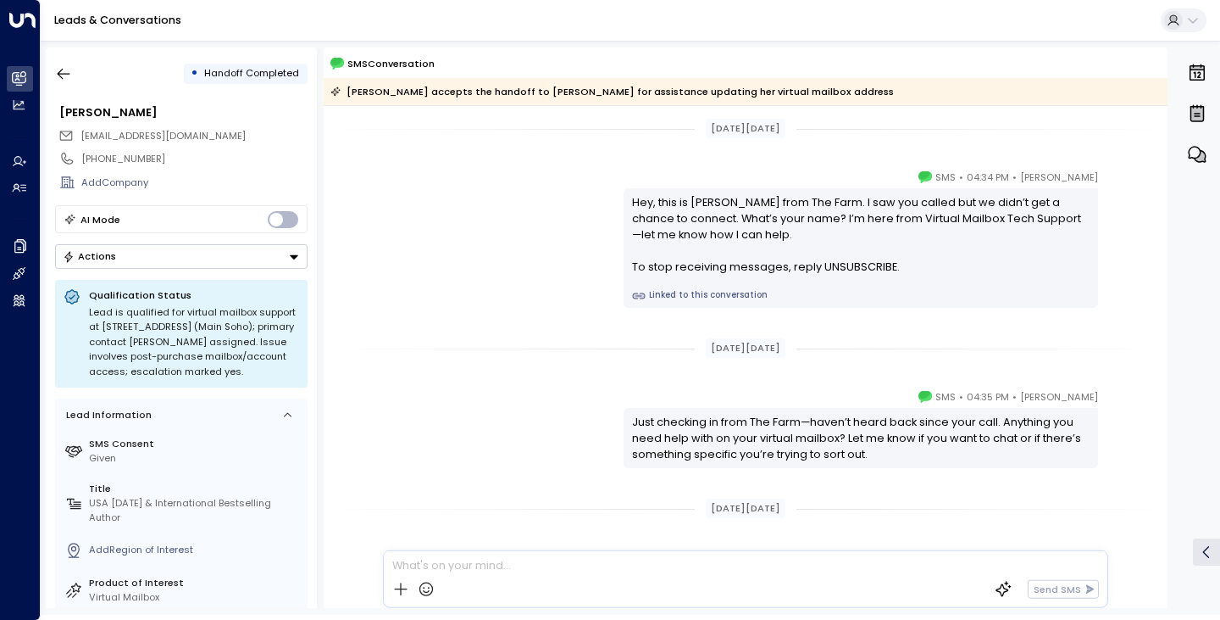
scroll to position [0, 0]
click at [64, 68] on icon "button" at bounding box center [63, 73] width 17 height 17
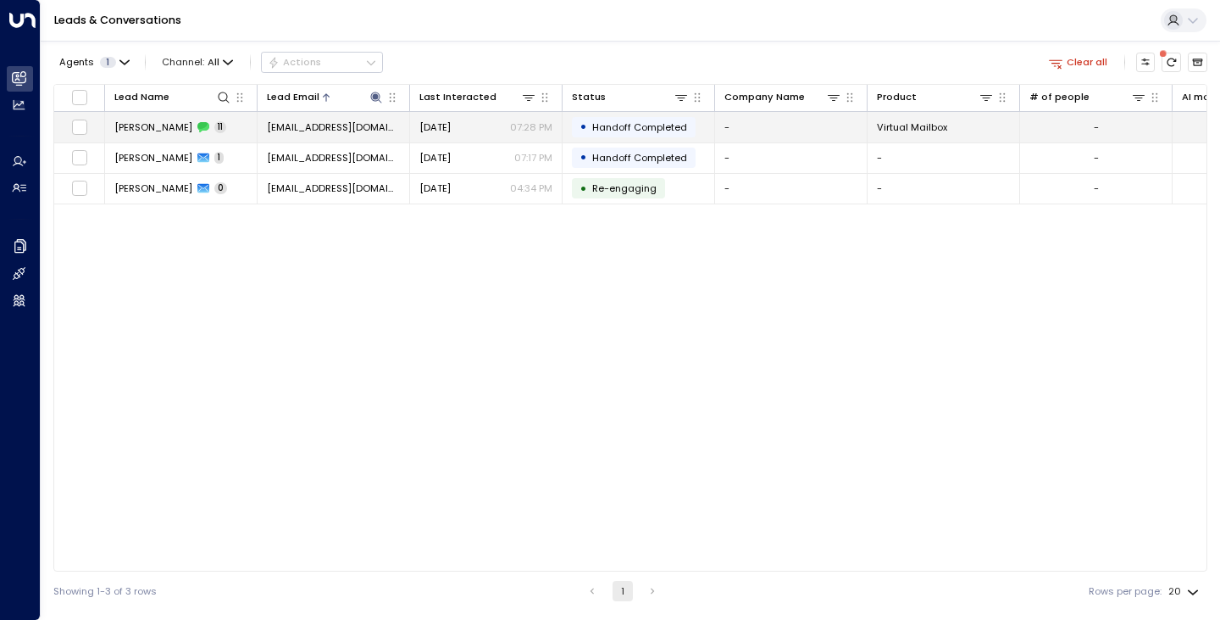
click at [158, 127] on span "[PERSON_NAME]" at bounding box center [153, 127] width 78 height 14
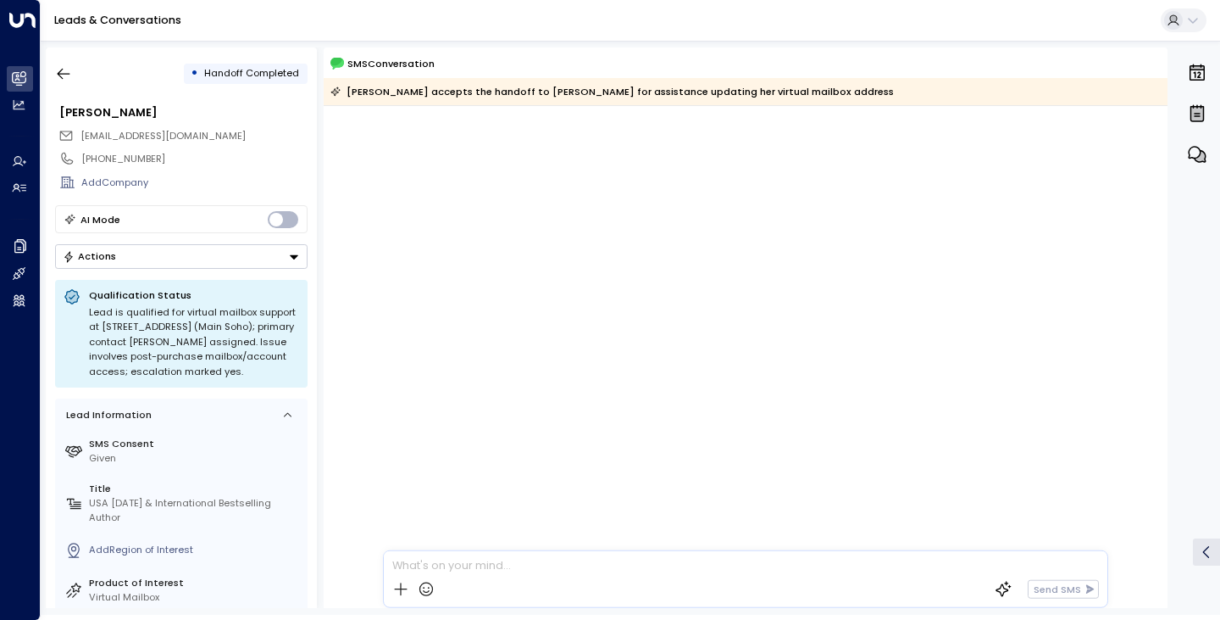
scroll to position [1154, 0]
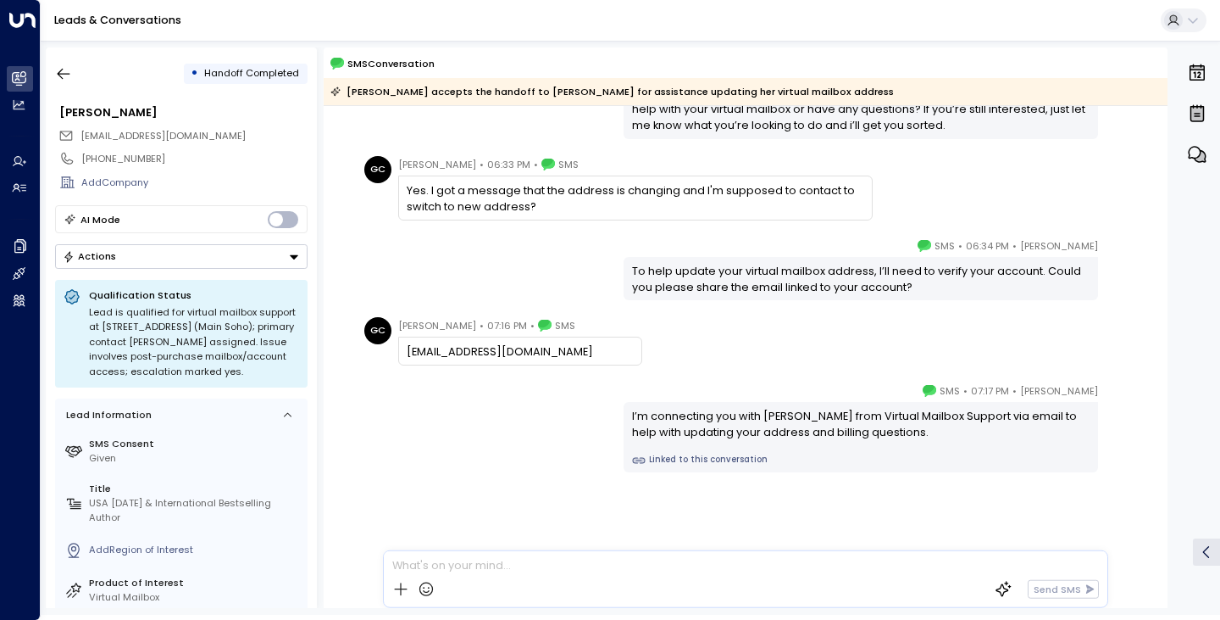
click at [405, 283] on div "[PERSON_NAME] • 06:34 PM • SMS To help update your virtual mailbox address, I’l…" at bounding box center [745, 268] width 773 height 63
click at [319, 414] on div "• Handoff Completed [PERSON_NAME] [EMAIL_ADDRESS][DOMAIN_NAME] [PHONE_NUMBER] A…" at bounding box center [633, 327] width 1175 height 560
